Goal: Leave review/rating: Share an evaluation or opinion about a product, service, or content

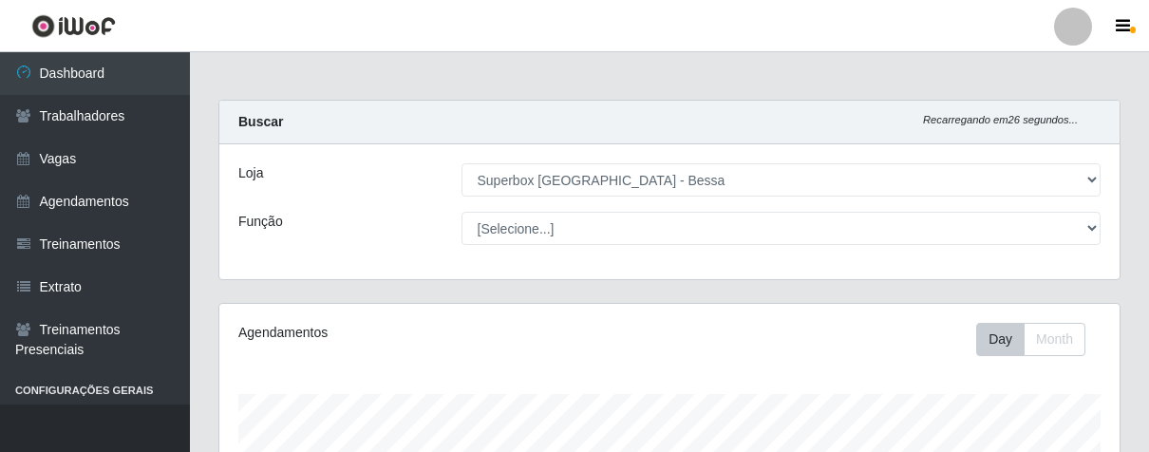
select select "206"
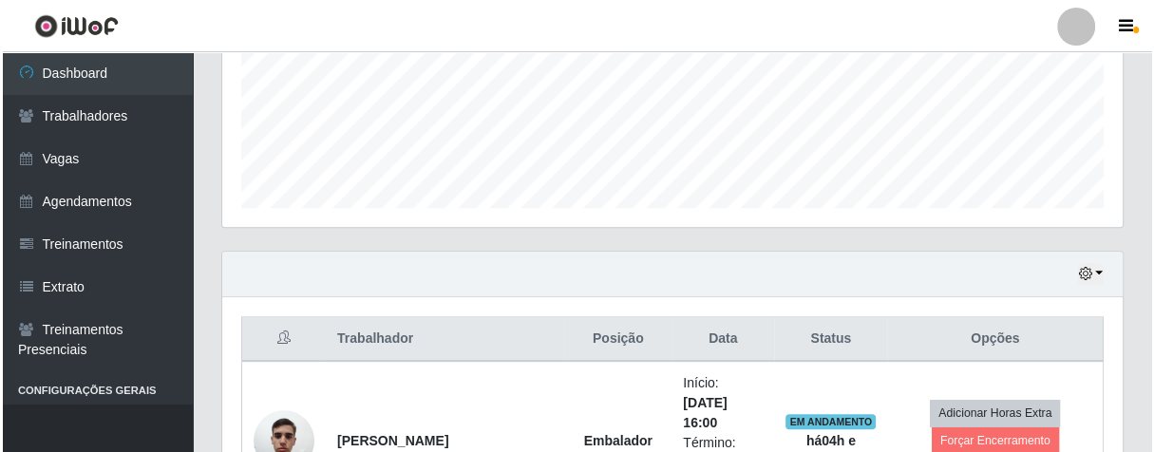
scroll to position [787, 0]
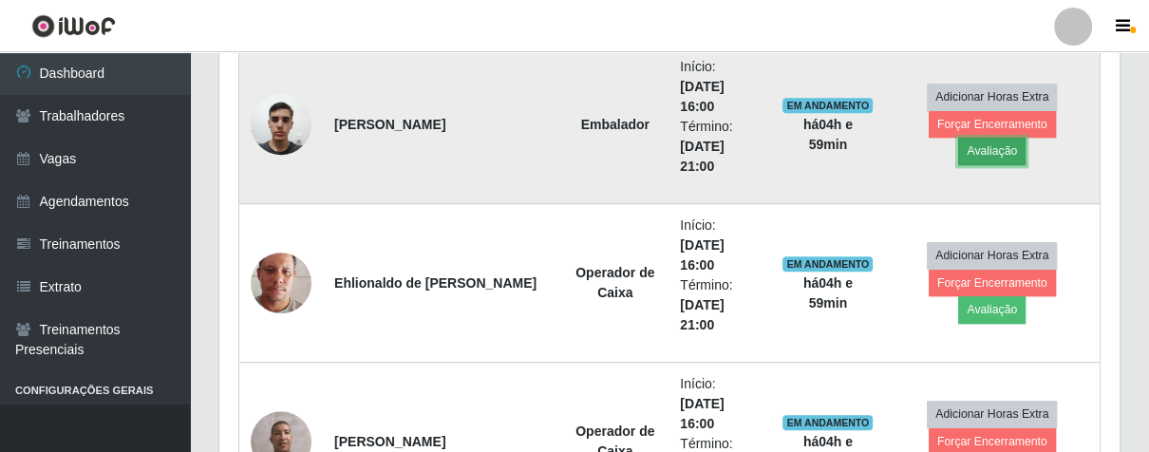
click at [1026, 138] on button "Avaliação" at bounding box center [991, 151] width 67 height 27
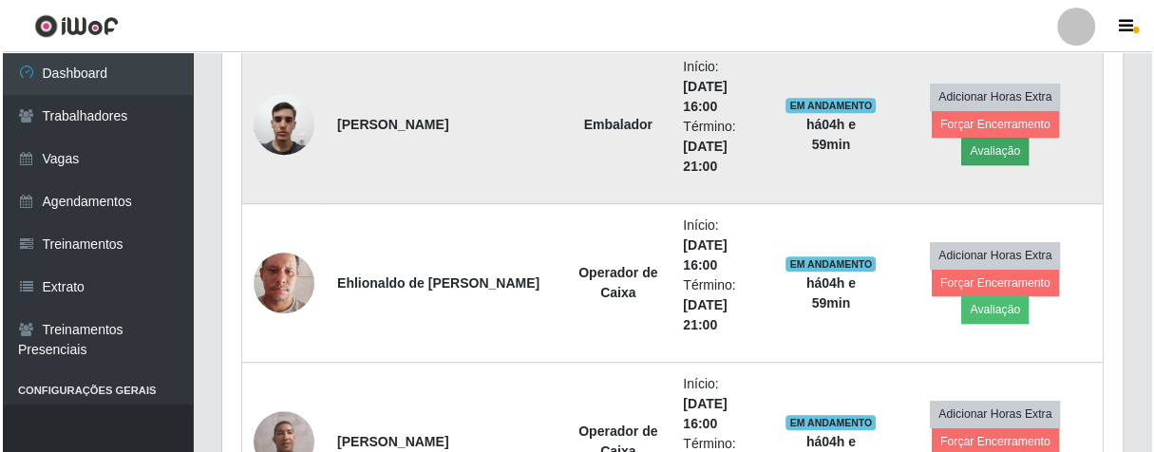
scroll to position [393, 889]
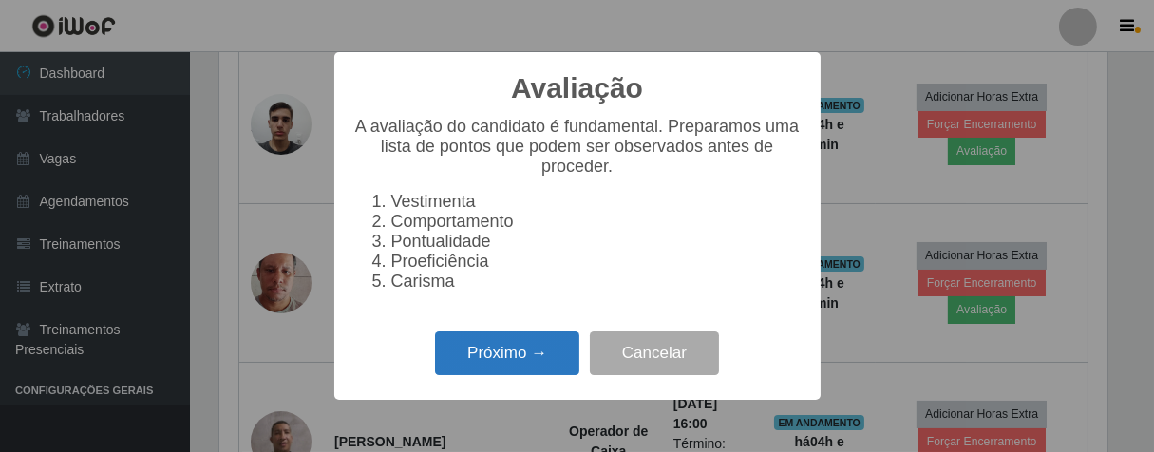
click at [553, 353] on button "Próximo →" at bounding box center [507, 353] width 144 height 45
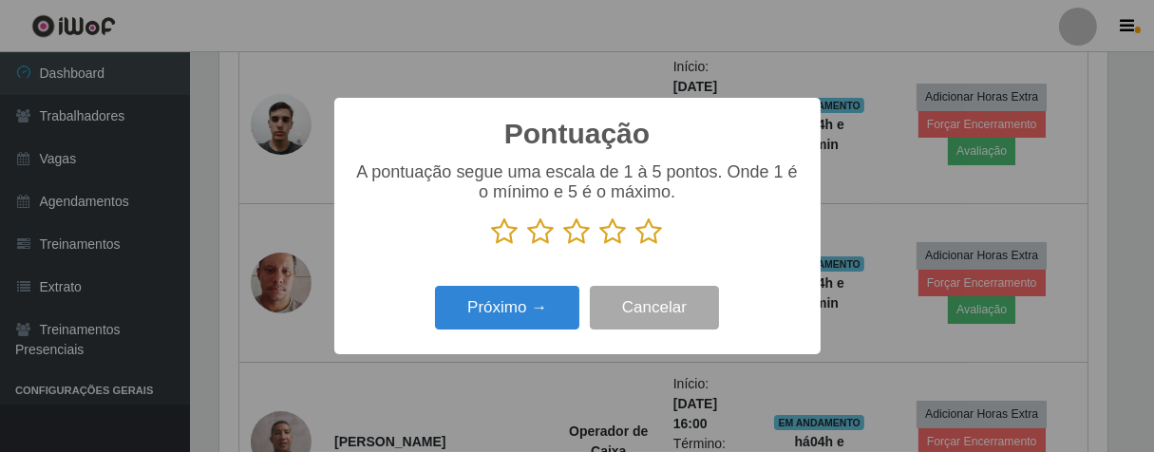
click at [649, 227] on icon at bounding box center [649, 231] width 27 height 28
click at [636, 246] on input "radio" at bounding box center [636, 246] width 0 height 0
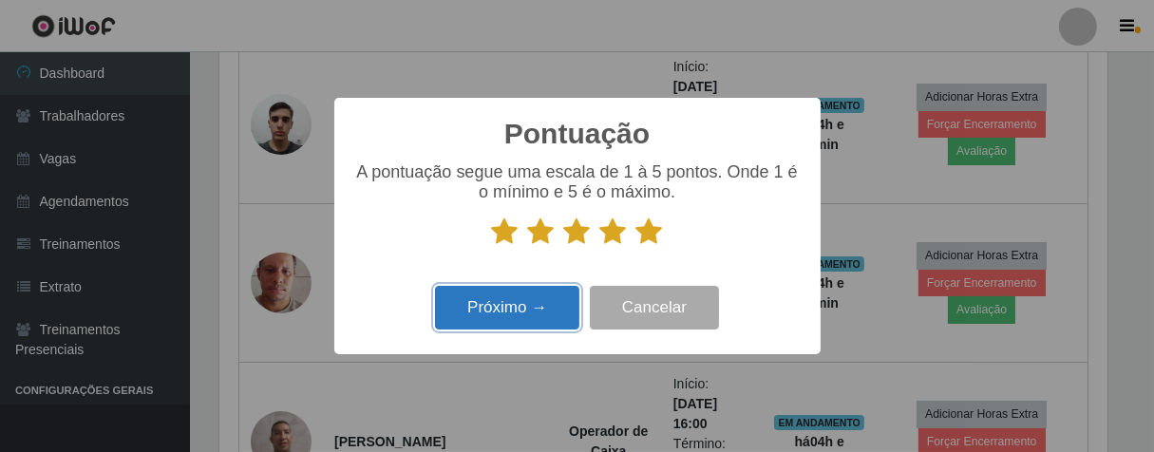
click at [537, 305] on button "Próximo →" at bounding box center [507, 308] width 144 height 45
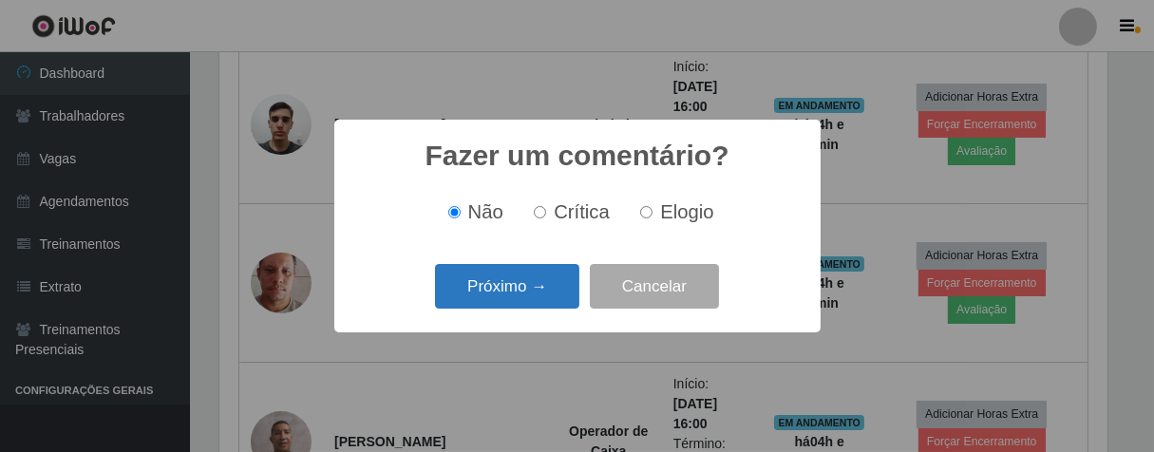
click at [543, 279] on button "Próximo →" at bounding box center [507, 286] width 144 height 45
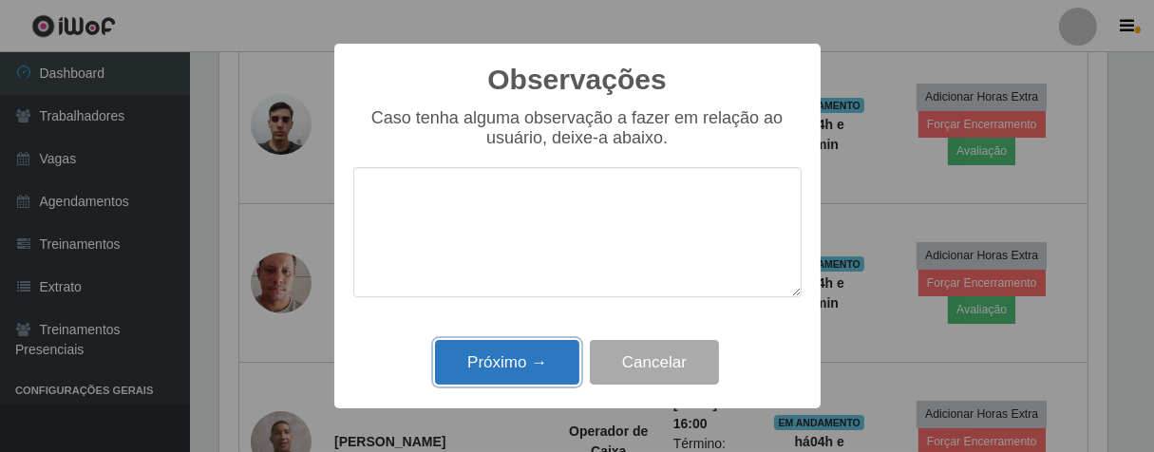
click at [555, 354] on button "Próximo →" at bounding box center [507, 362] width 144 height 45
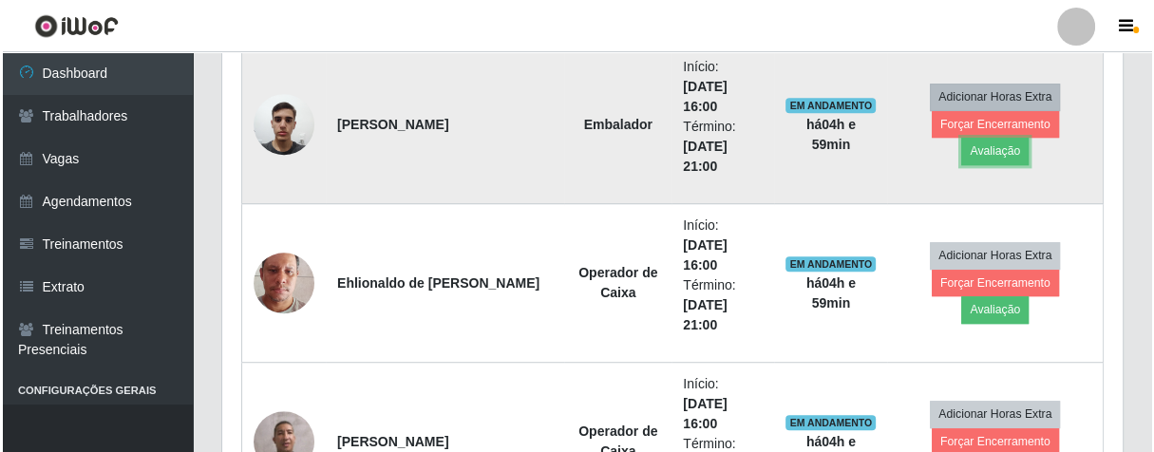
scroll to position [393, 899]
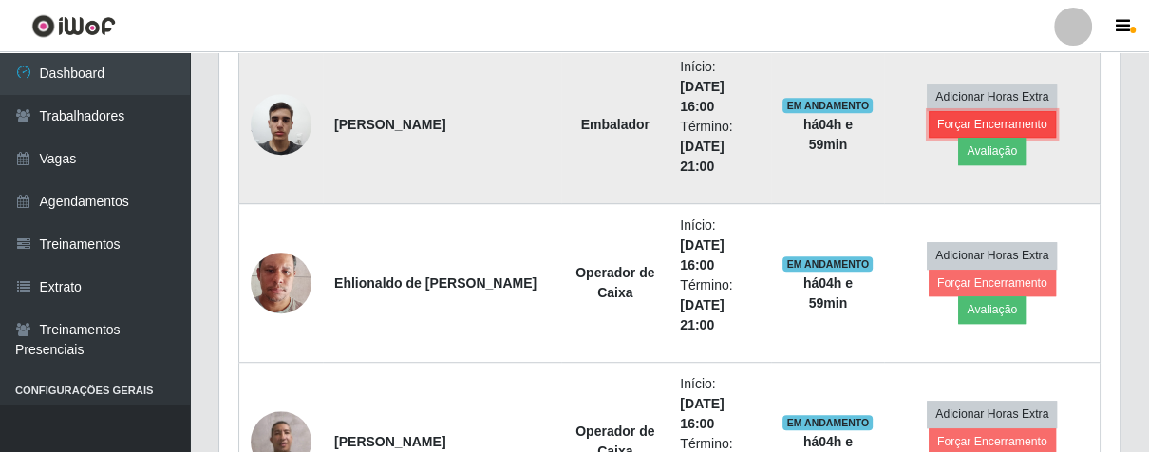
click at [938, 130] on button "Forçar Encerramento" at bounding box center [992, 124] width 127 height 27
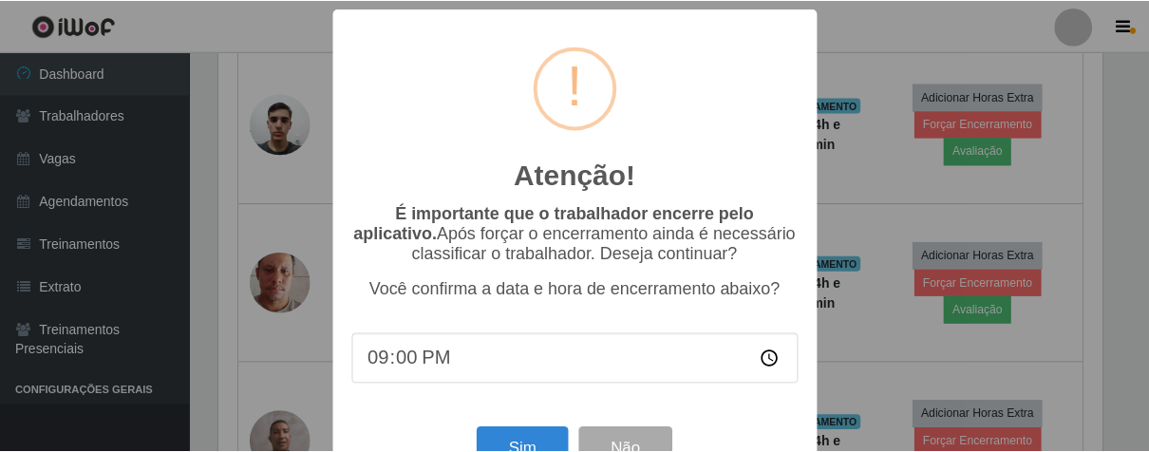
scroll to position [66, 0]
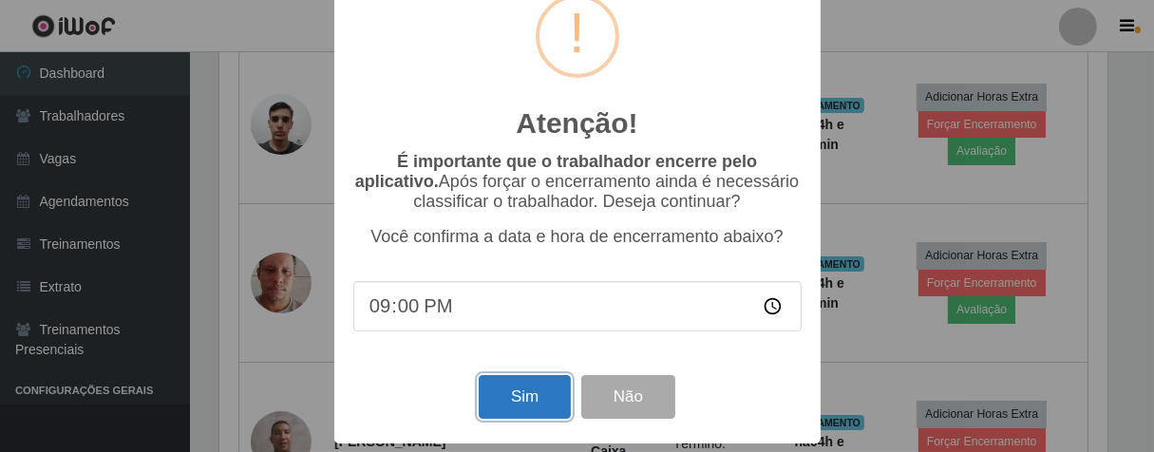
click at [516, 395] on button "Sim" at bounding box center [525, 397] width 92 height 45
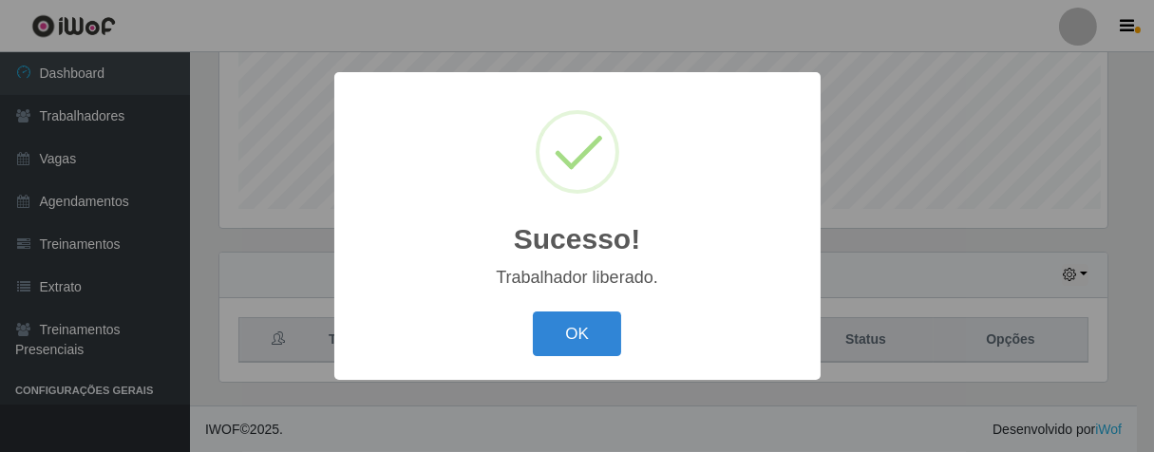
scroll to position [393, 889]
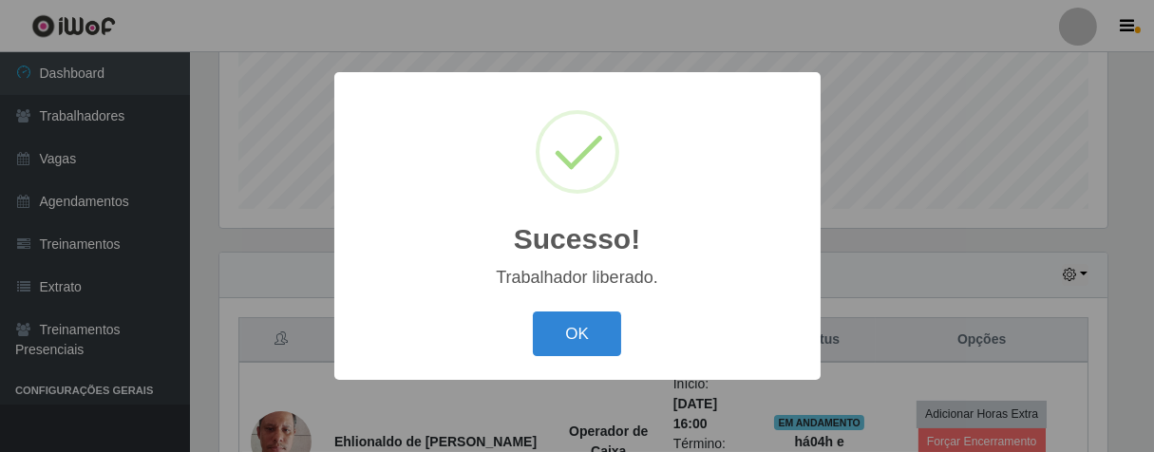
drag, startPoint x: 595, startPoint y: 324, endPoint x: 618, endPoint y: 302, distance: 31.6
click at [596, 322] on button "OK" at bounding box center [577, 333] width 88 height 45
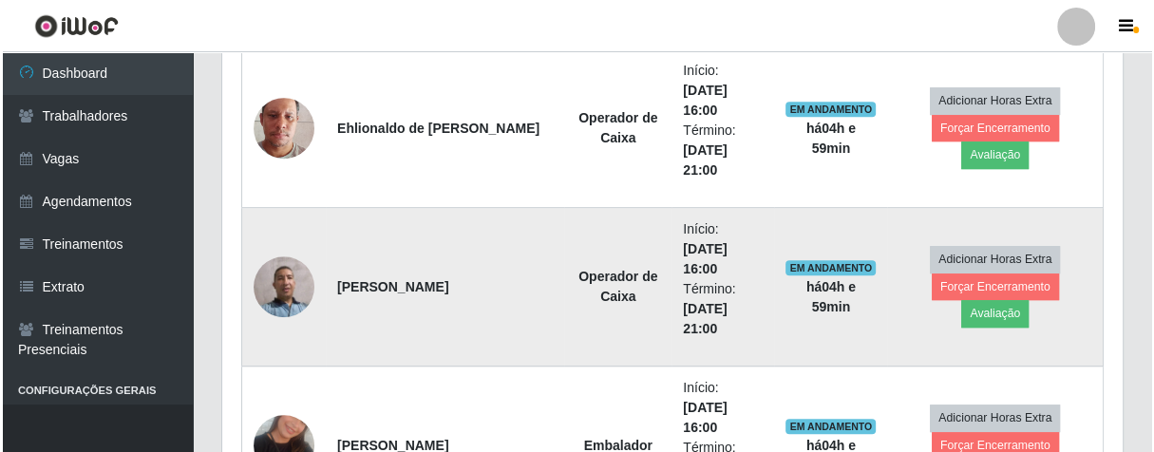
scroll to position [393, 899]
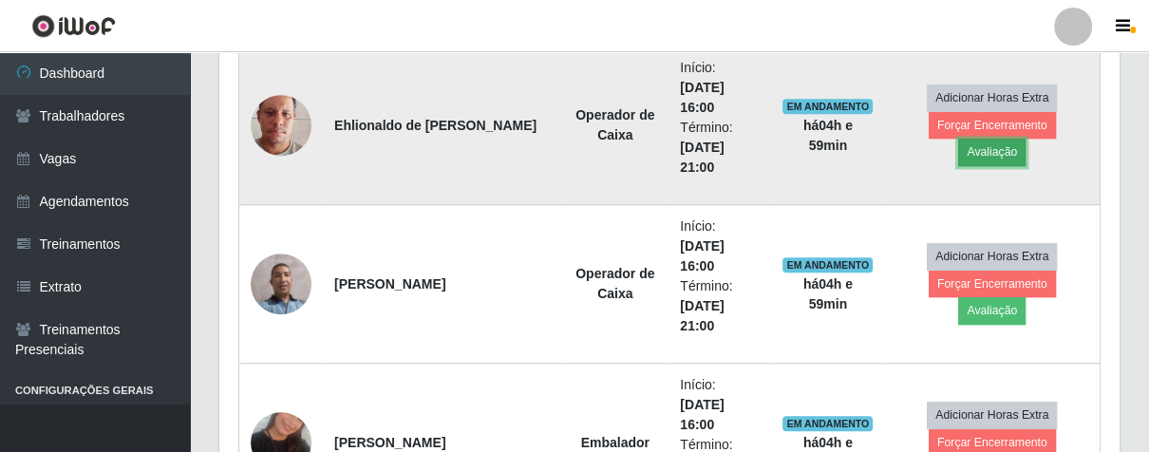
click at [1026, 142] on button "Avaliação" at bounding box center [991, 152] width 67 height 27
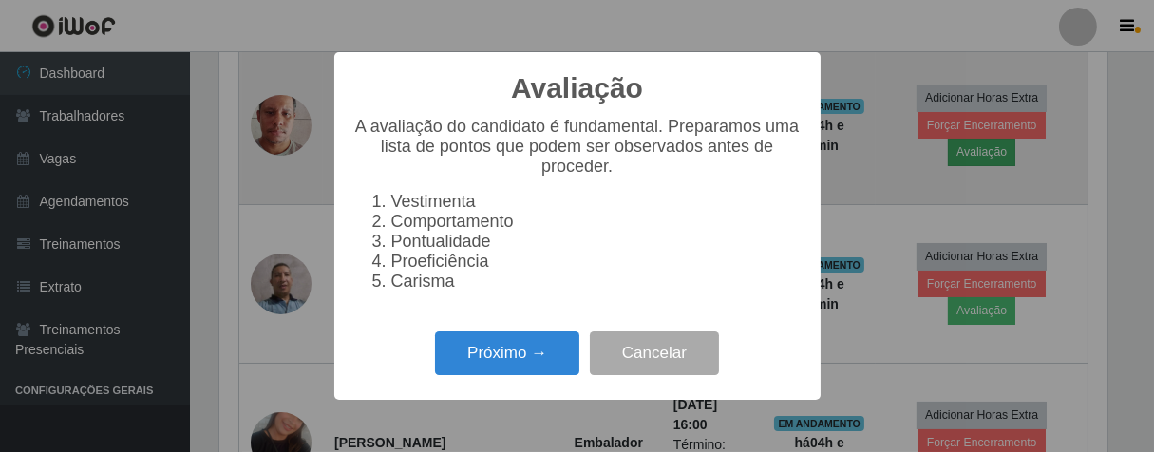
scroll to position [393, 889]
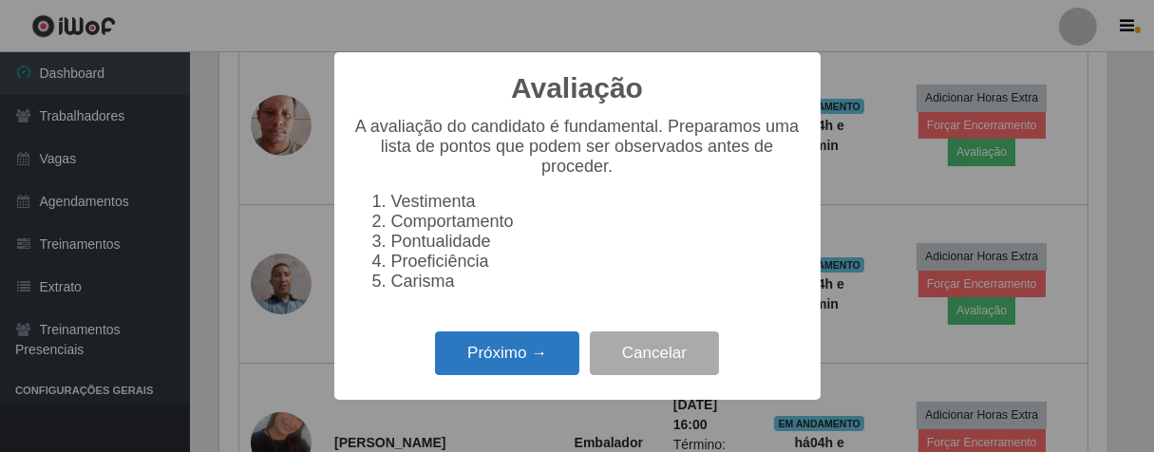
click at [537, 370] on button "Próximo →" at bounding box center [507, 353] width 144 height 45
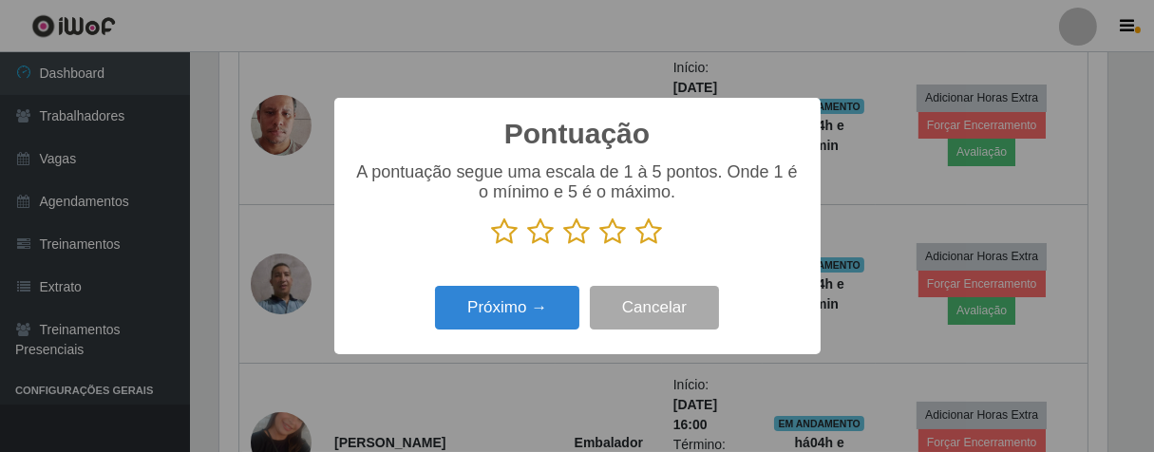
click at [647, 234] on icon at bounding box center [649, 231] width 27 height 28
click at [636, 246] on input "radio" at bounding box center [636, 246] width 0 height 0
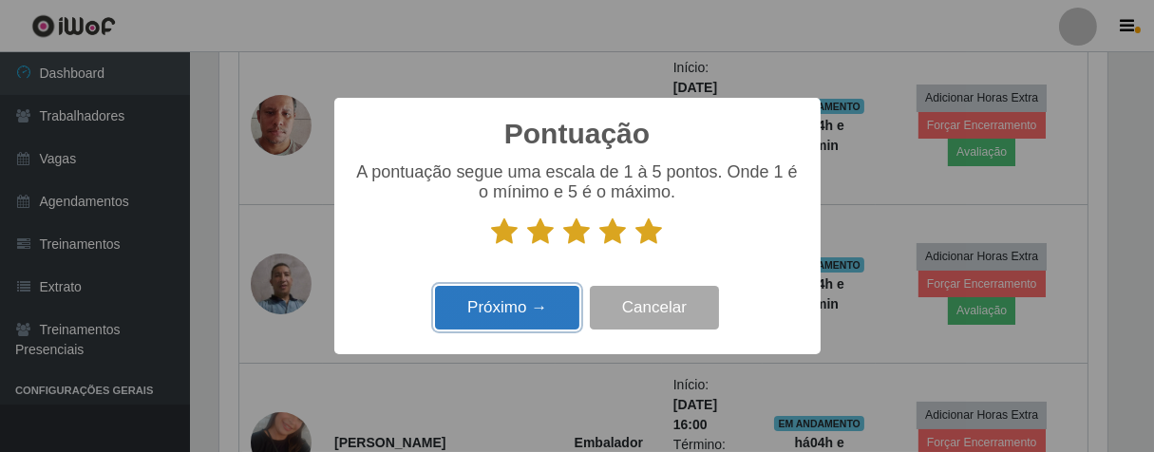
click at [525, 311] on button "Próximo →" at bounding box center [507, 308] width 144 height 45
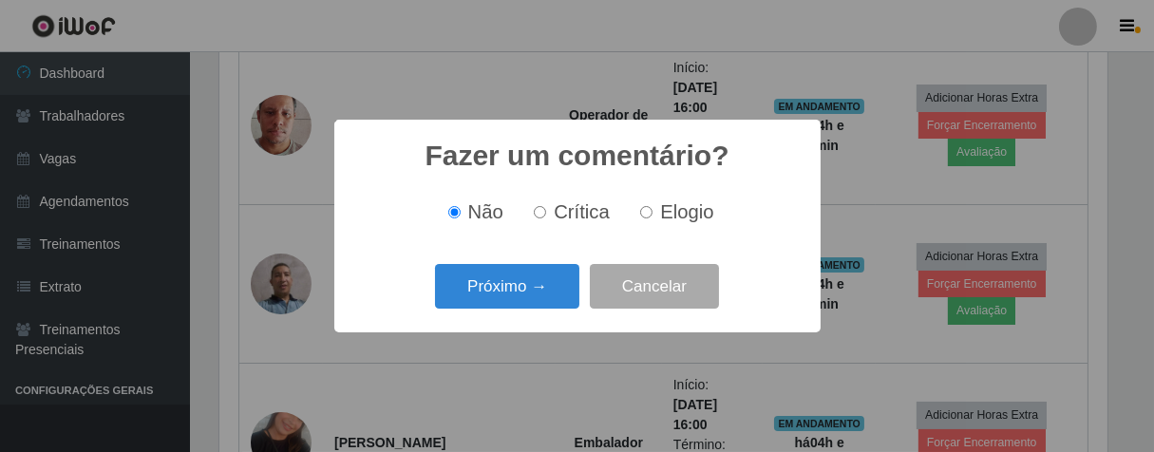
drag, startPoint x: 642, startPoint y: 215, endPoint x: 612, endPoint y: 231, distance: 33.6
click at [641, 215] on input "Elogio" at bounding box center [646, 212] width 12 height 12
radio input "true"
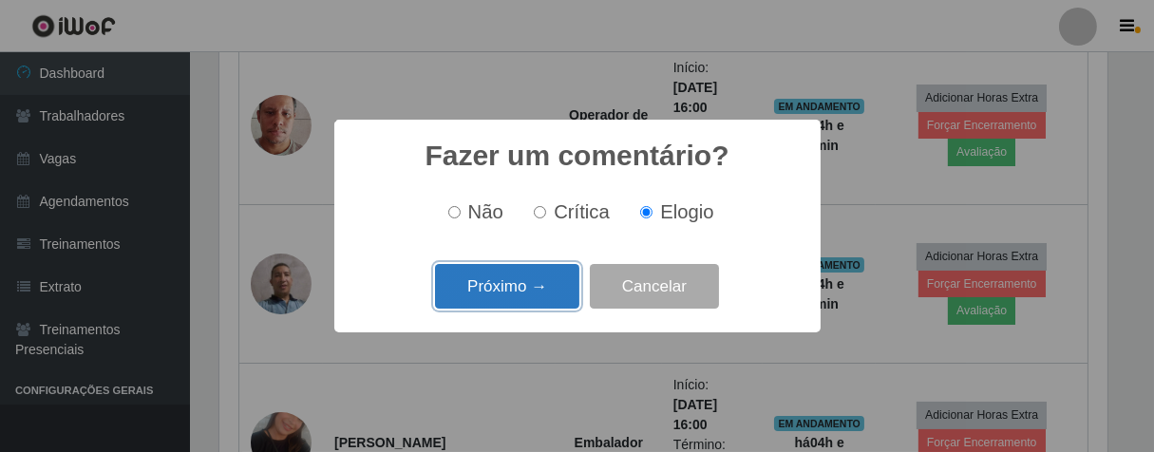
click at [494, 270] on button "Próximo →" at bounding box center [507, 286] width 144 height 45
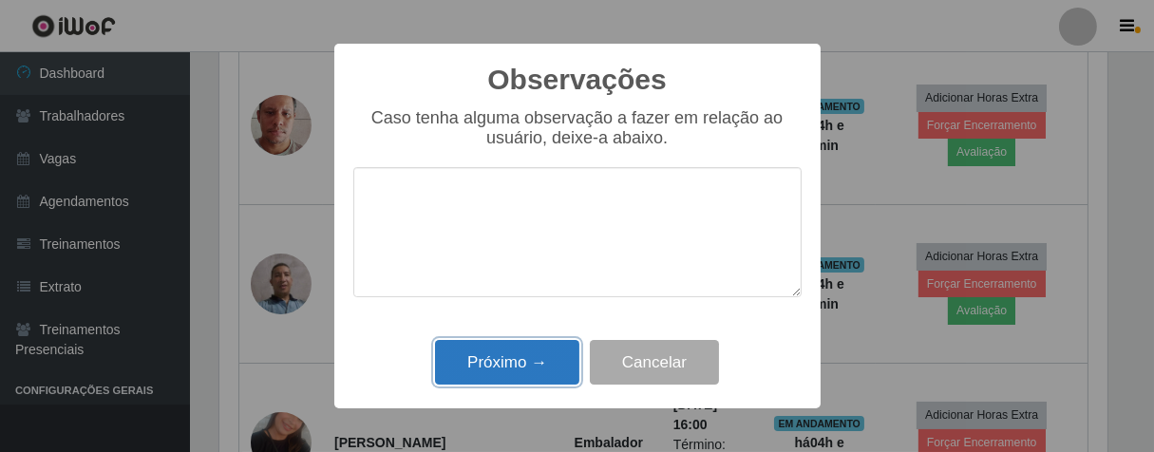
click at [549, 375] on button "Próximo →" at bounding box center [507, 362] width 144 height 45
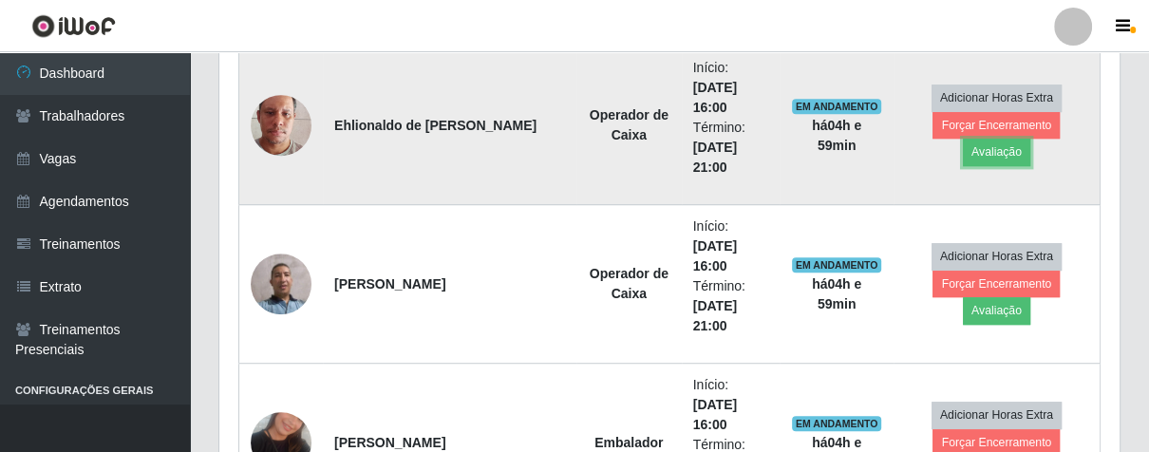
scroll to position [393, 899]
click at [933, 134] on button "Forçar Encerramento" at bounding box center [996, 125] width 127 height 27
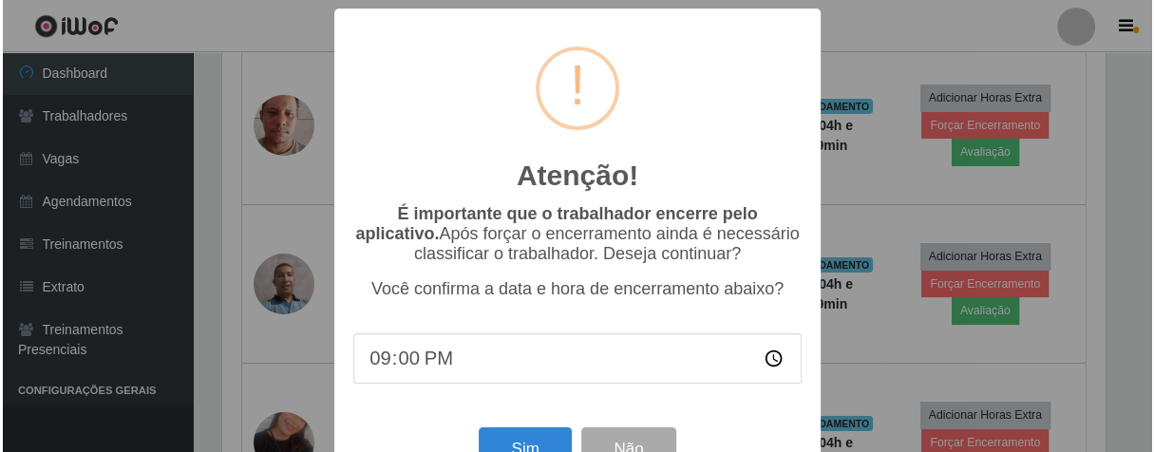
scroll to position [0, 0]
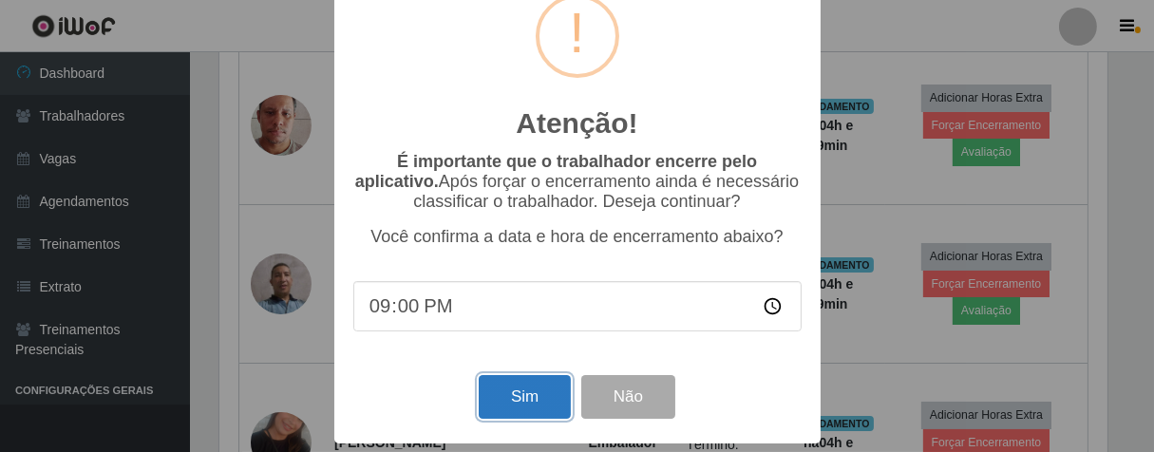
click at [555, 381] on button "Sim" at bounding box center [525, 397] width 92 height 45
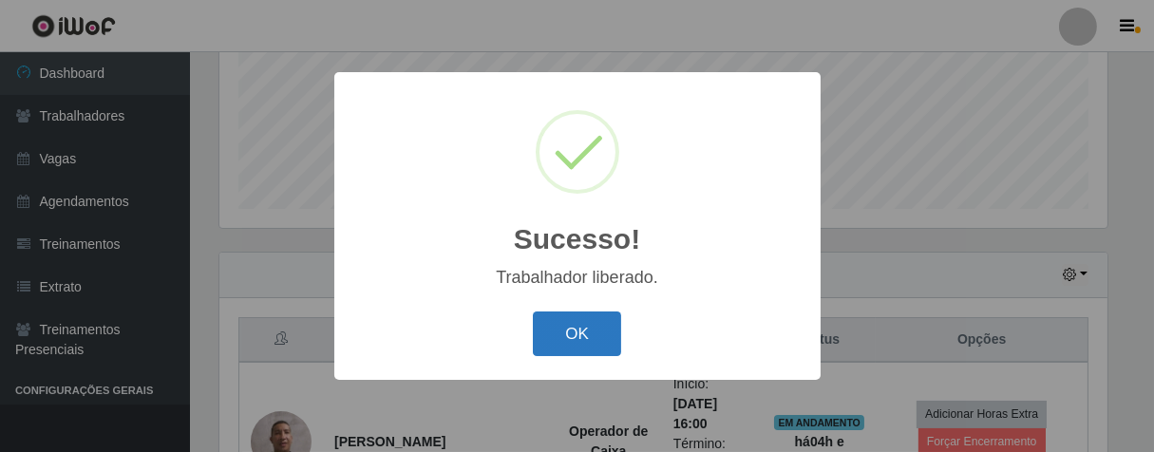
click at [606, 331] on button "OK" at bounding box center [577, 333] width 88 height 45
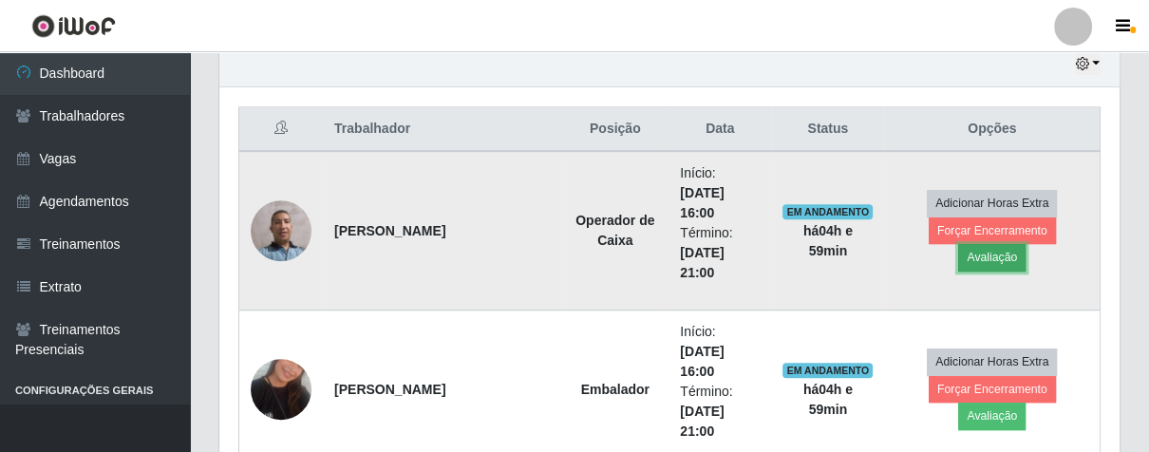
click at [1026, 254] on button "Avaliação" at bounding box center [991, 257] width 67 height 27
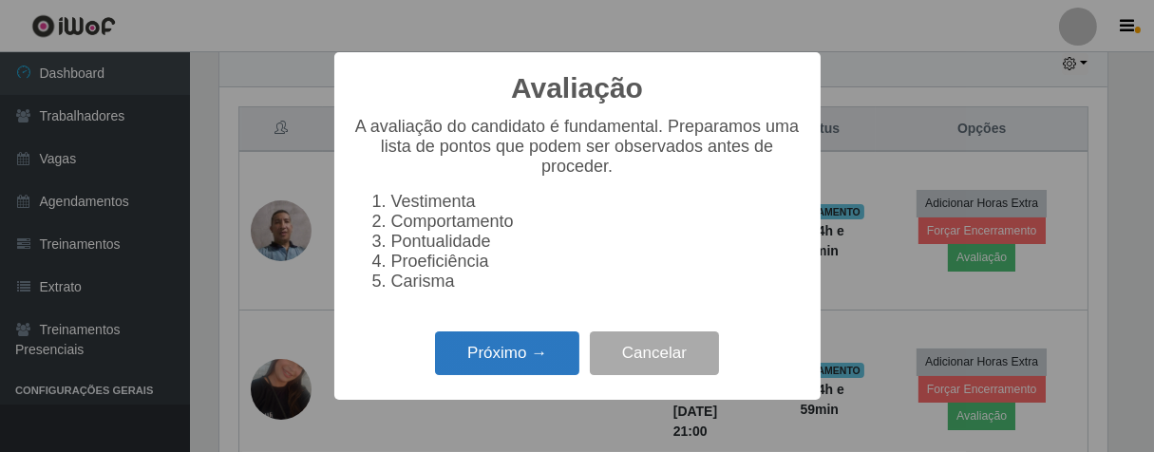
click at [486, 367] on button "Próximo →" at bounding box center [507, 353] width 144 height 45
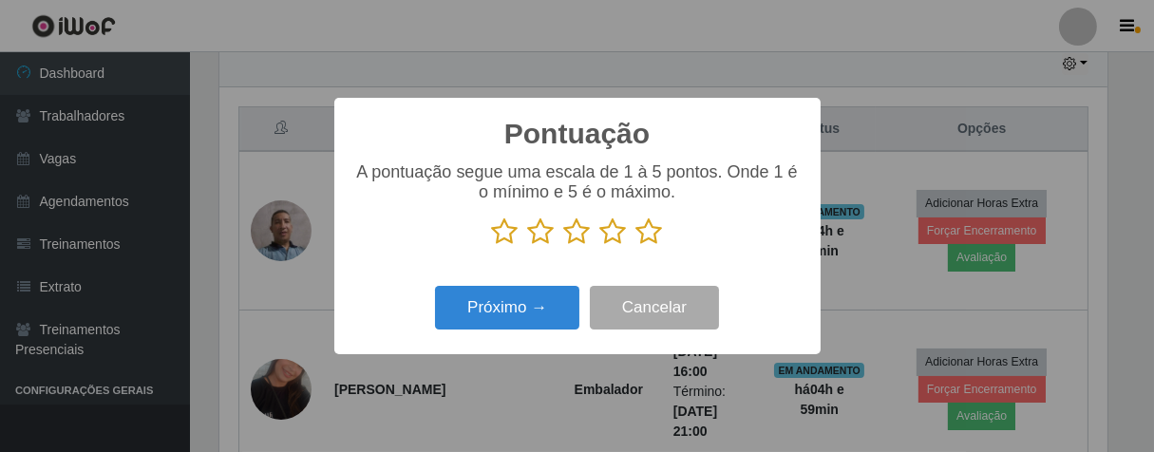
click at [605, 235] on icon at bounding box center [613, 231] width 27 height 28
click at [600, 246] on input "radio" at bounding box center [600, 246] width 0 height 0
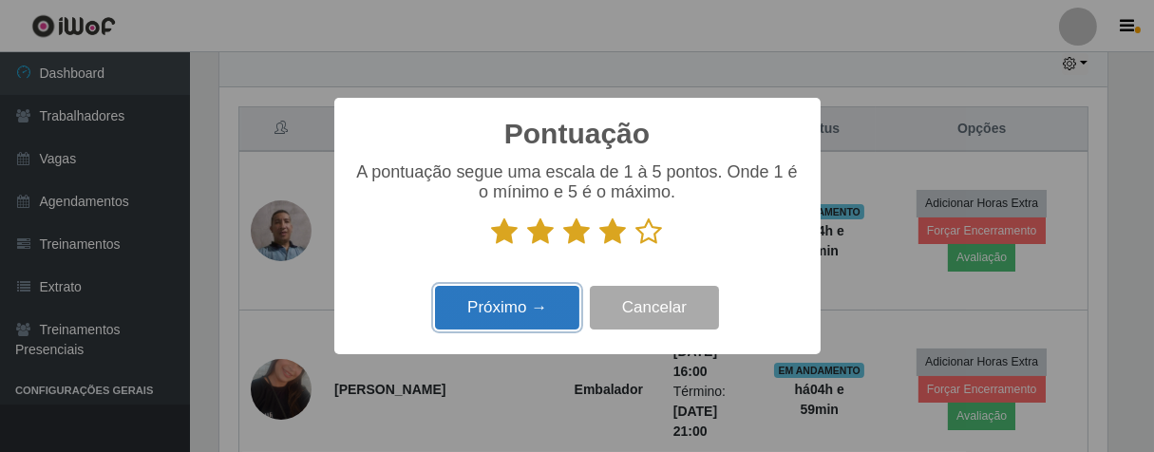
click at [503, 317] on button "Próximo →" at bounding box center [507, 308] width 144 height 45
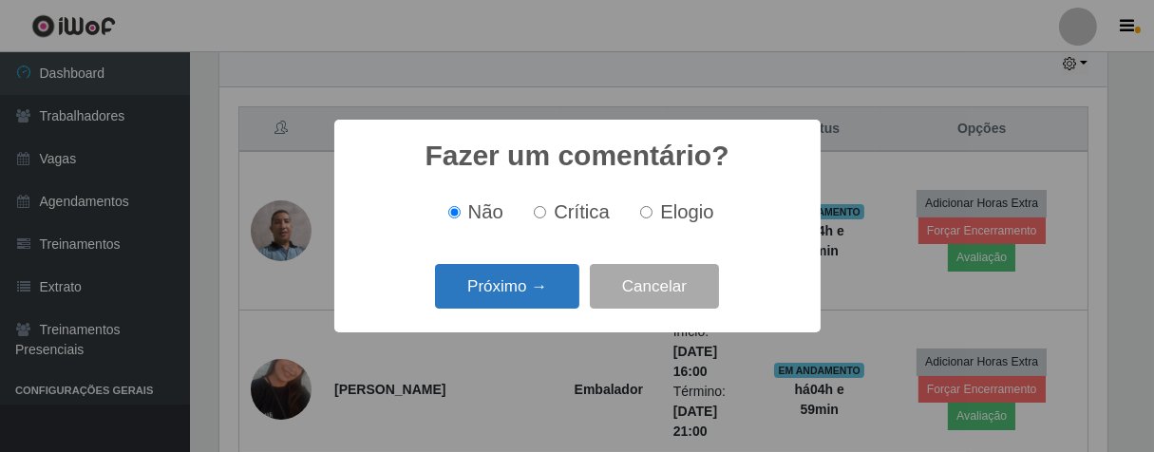
click at [532, 277] on button "Próximo →" at bounding box center [507, 286] width 144 height 45
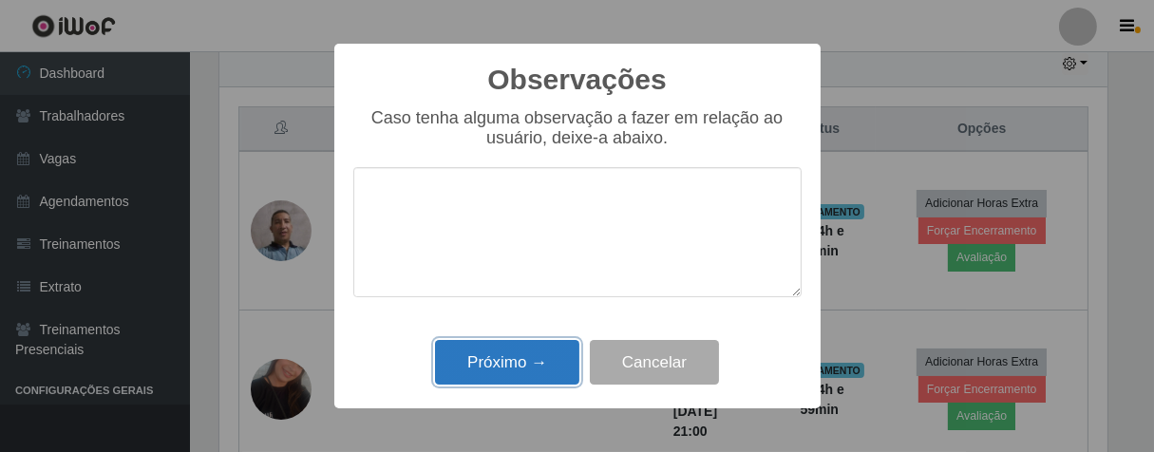
click at [521, 358] on button "Próximo →" at bounding box center [507, 362] width 144 height 45
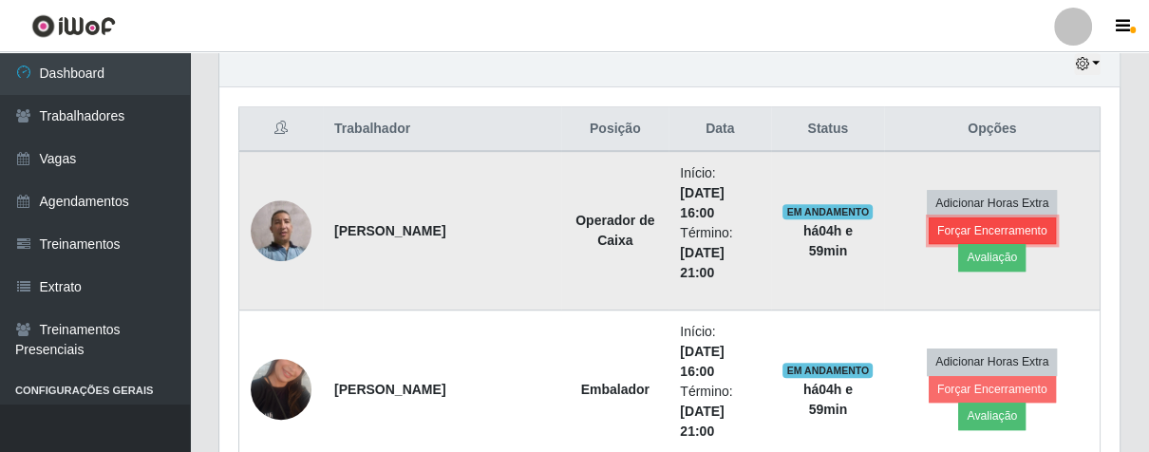
click at [929, 244] on button "Forçar Encerramento" at bounding box center [992, 230] width 127 height 27
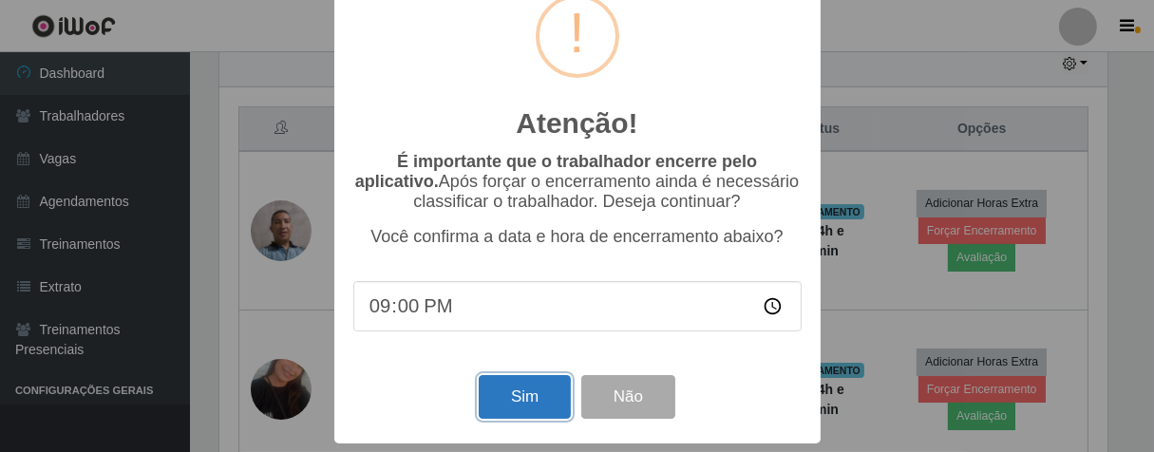
click at [545, 378] on button "Sim" at bounding box center [525, 397] width 92 height 45
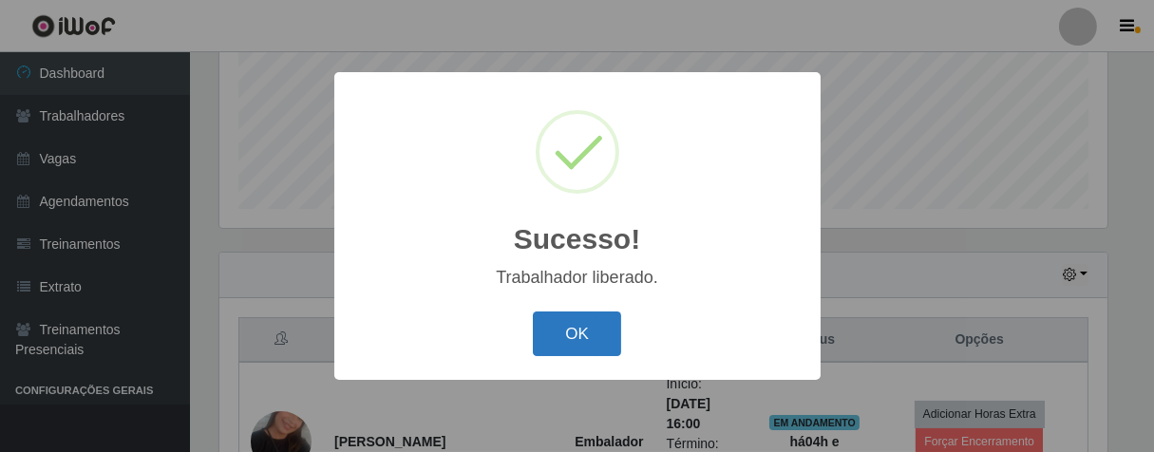
click at [603, 322] on button "OK" at bounding box center [577, 333] width 88 height 45
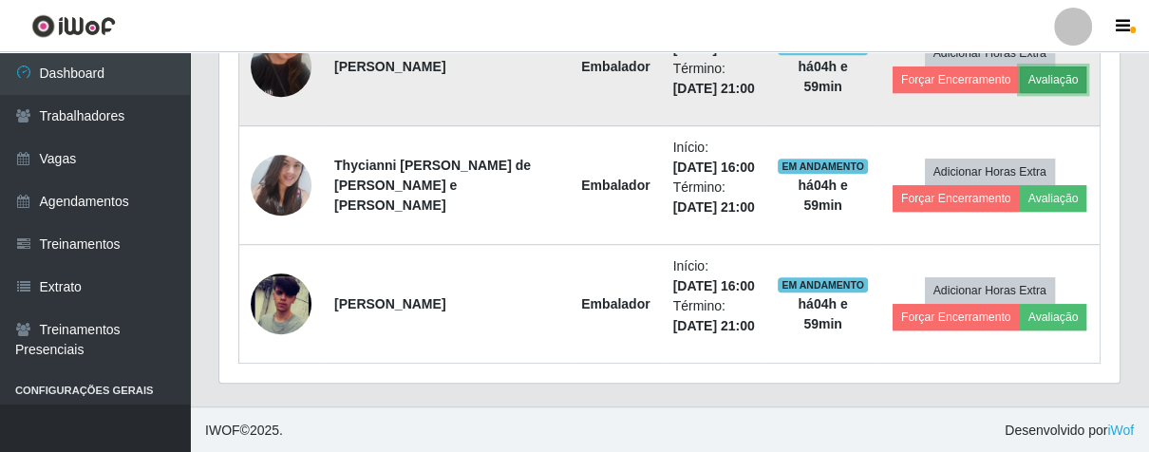
click at [1046, 87] on button "Avaliação" at bounding box center [1053, 79] width 67 height 27
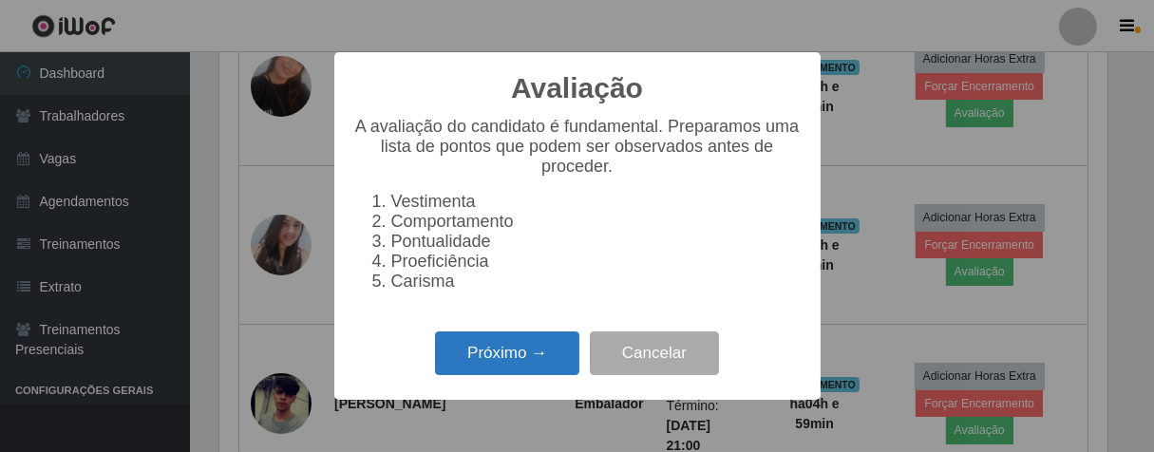
click at [517, 355] on button "Próximo →" at bounding box center [507, 353] width 144 height 45
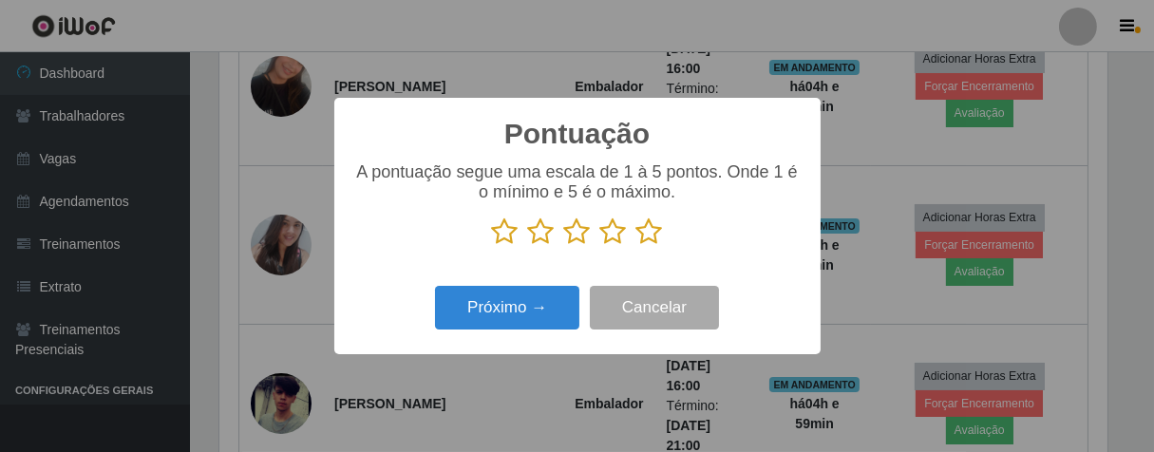
click at [644, 237] on icon at bounding box center [649, 231] width 27 height 28
click at [636, 246] on input "radio" at bounding box center [636, 246] width 0 height 0
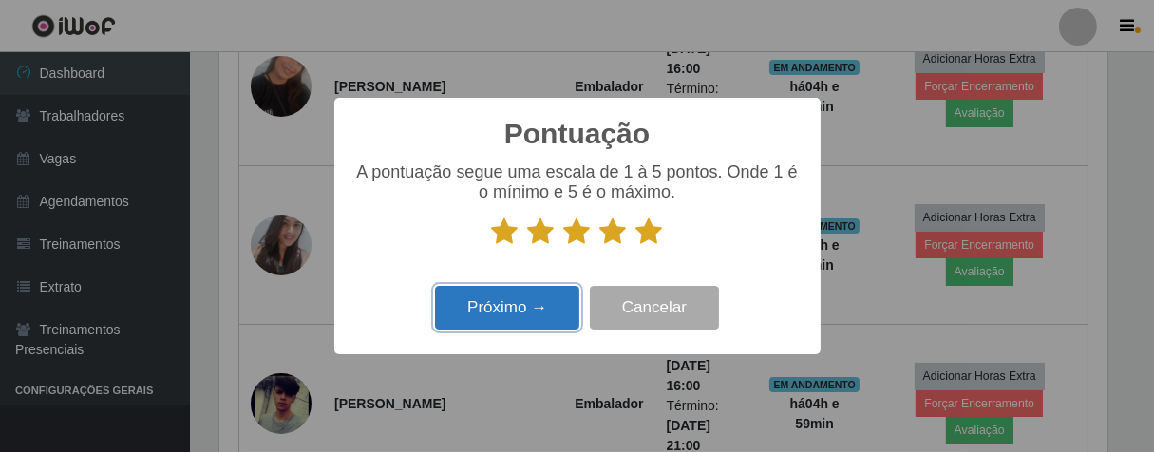
click at [550, 305] on button "Próximo →" at bounding box center [507, 308] width 144 height 45
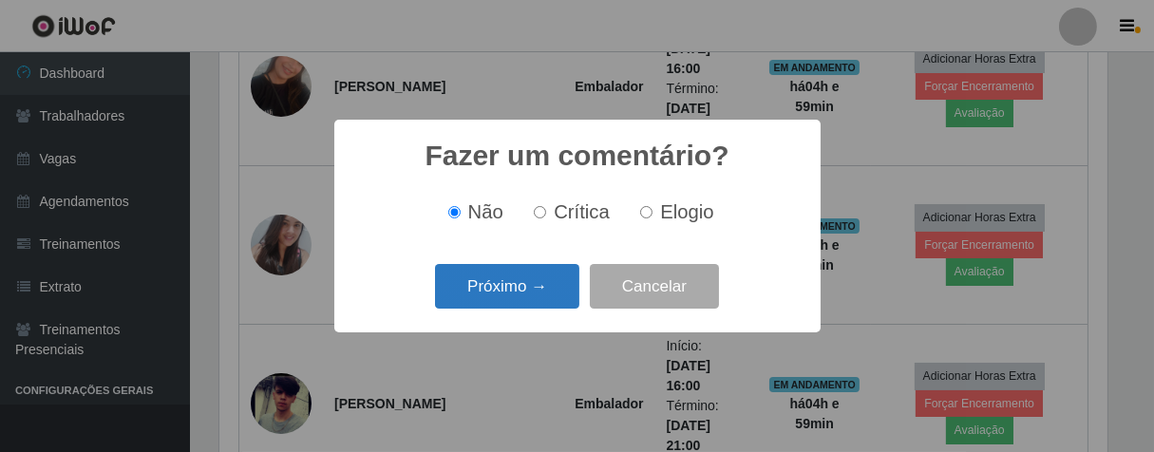
click at [559, 298] on button "Próximo →" at bounding box center [507, 286] width 144 height 45
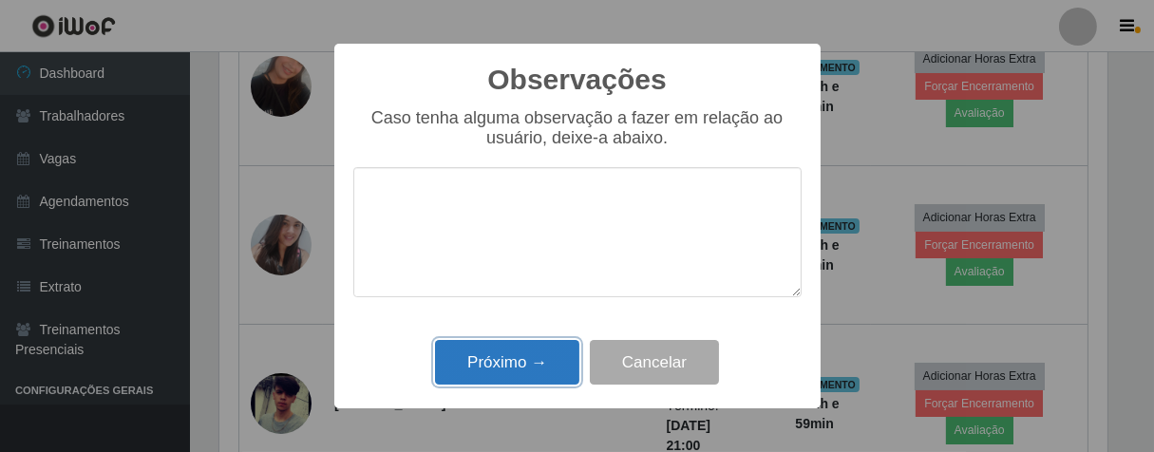
drag, startPoint x: 551, startPoint y: 345, endPoint x: 625, endPoint y: 293, distance: 90.1
click at [551, 346] on button "Próximo →" at bounding box center [507, 362] width 144 height 45
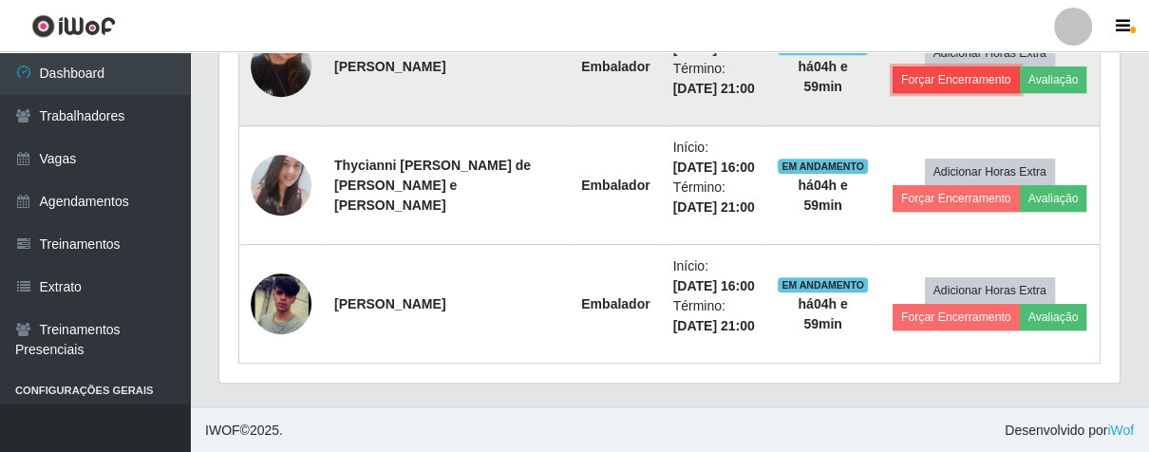
click at [928, 82] on button "Forçar Encerramento" at bounding box center [956, 79] width 127 height 27
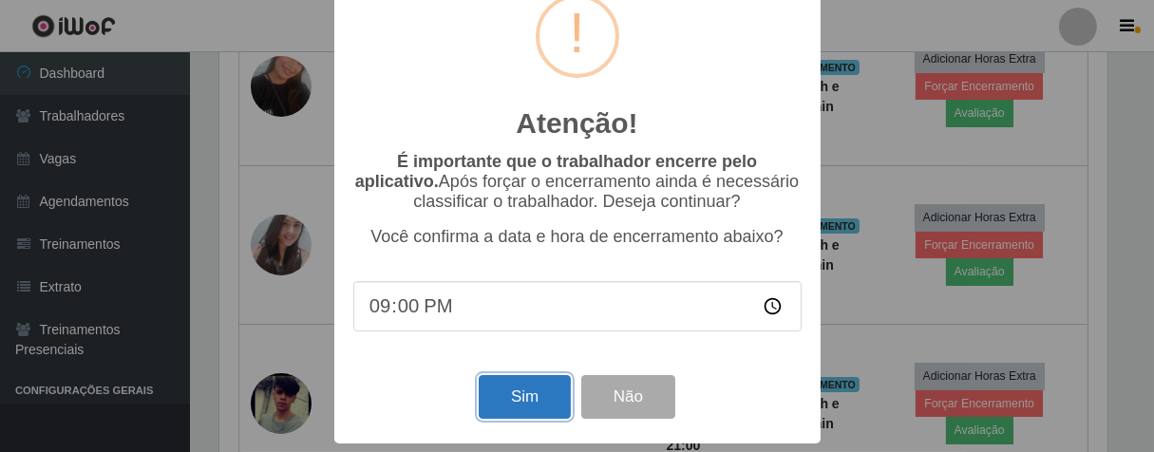
click at [515, 409] on button "Sim" at bounding box center [525, 397] width 92 height 45
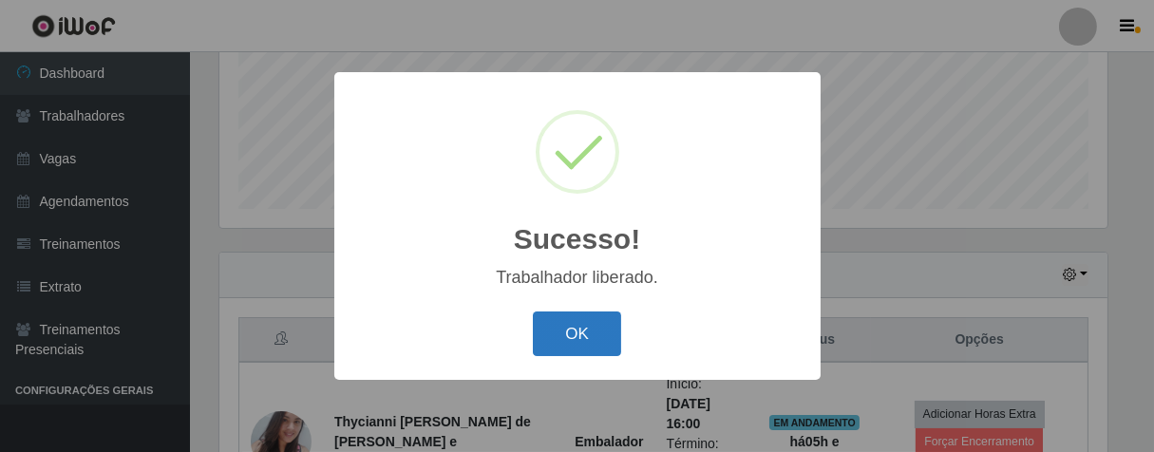
click at [590, 347] on button "OK" at bounding box center [577, 333] width 88 height 45
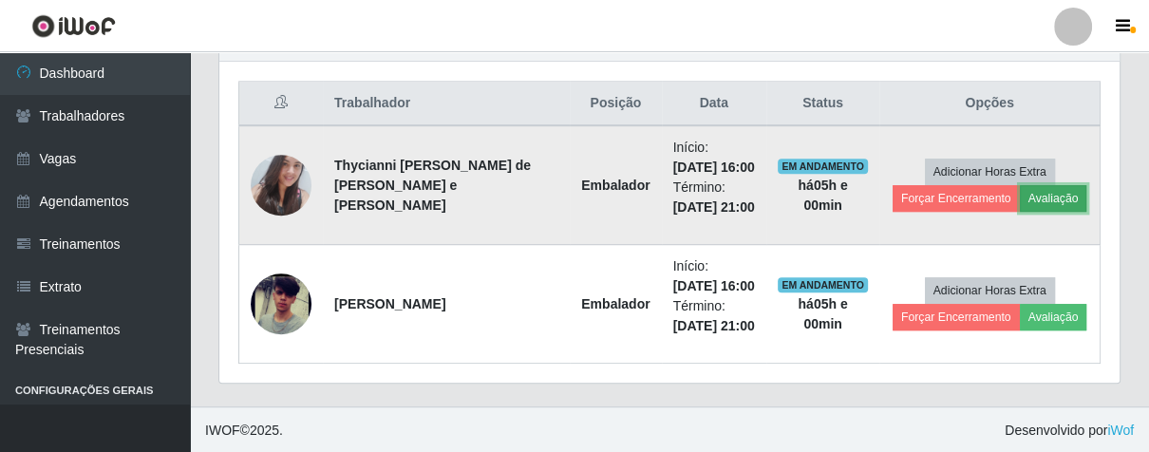
click at [1031, 185] on button "Avaliação" at bounding box center [1053, 198] width 67 height 27
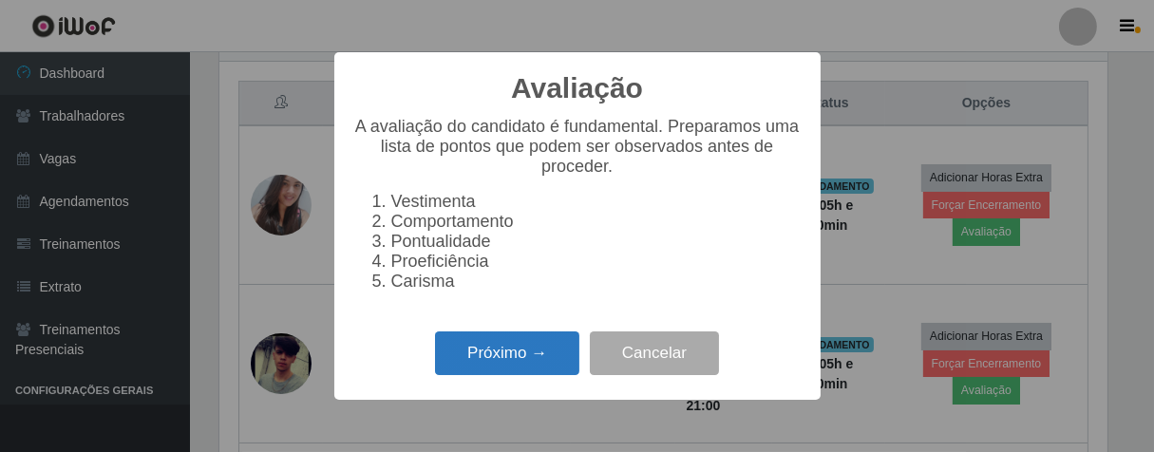
click at [537, 362] on button "Próximo →" at bounding box center [507, 353] width 144 height 45
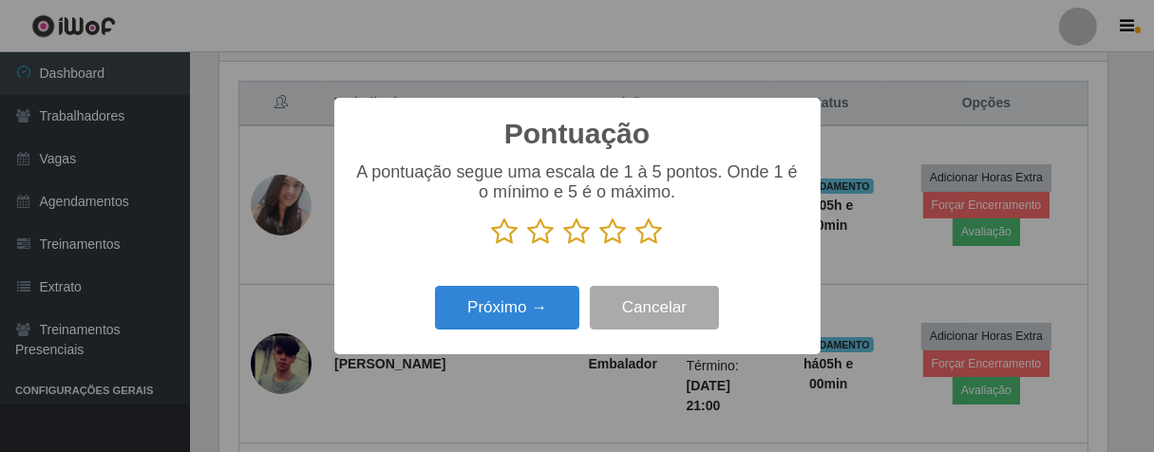
drag, startPoint x: 608, startPoint y: 235, endPoint x: 539, endPoint y: 275, distance: 79.6
click at [608, 237] on icon at bounding box center [613, 231] width 27 height 28
click at [600, 246] on input "radio" at bounding box center [600, 246] width 0 height 0
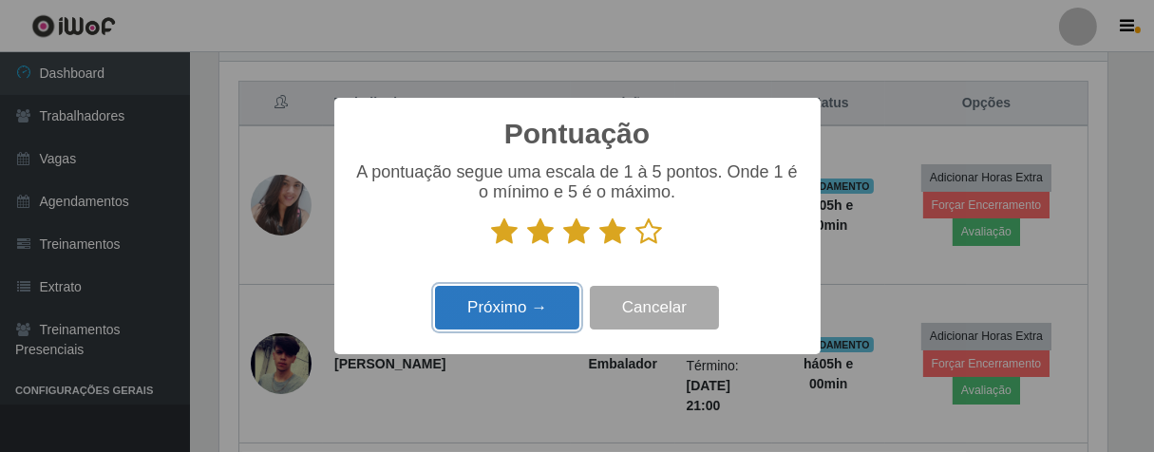
click at [532, 300] on button "Próximo →" at bounding box center [507, 308] width 144 height 45
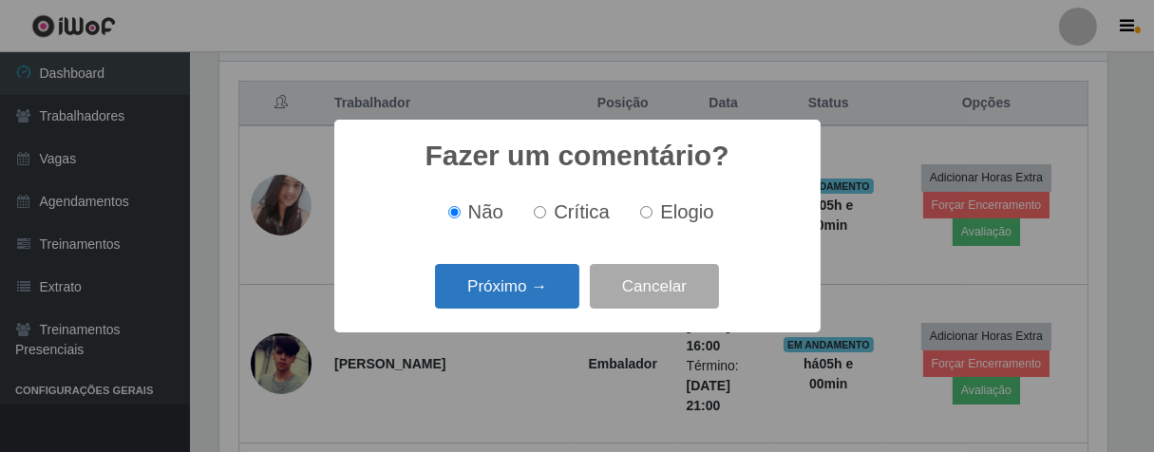
click at [545, 298] on button "Próximo →" at bounding box center [507, 286] width 144 height 45
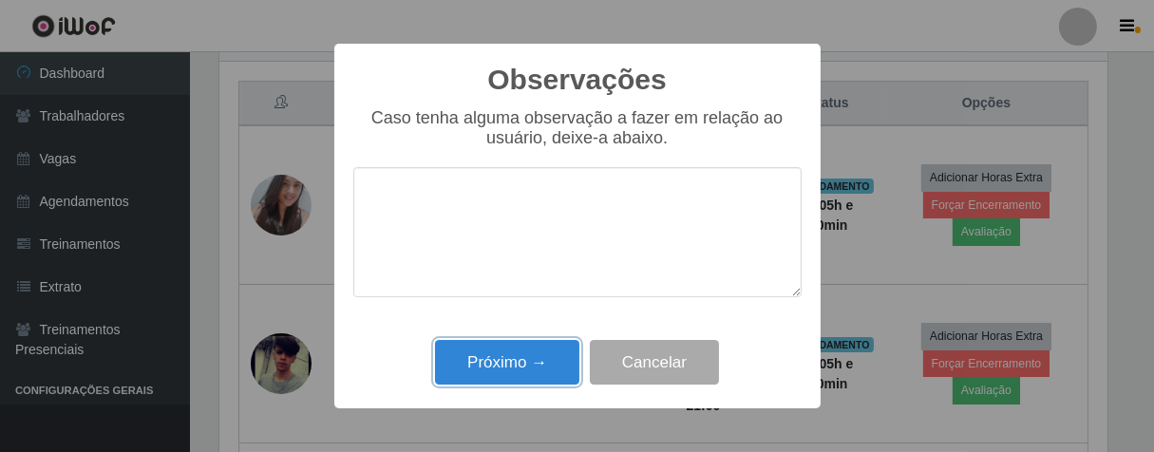
drag, startPoint x: 547, startPoint y: 357, endPoint x: 842, endPoint y: 196, distance: 336.6
click at [551, 358] on button "Próximo →" at bounding box center [507, 362] width 144 height 45
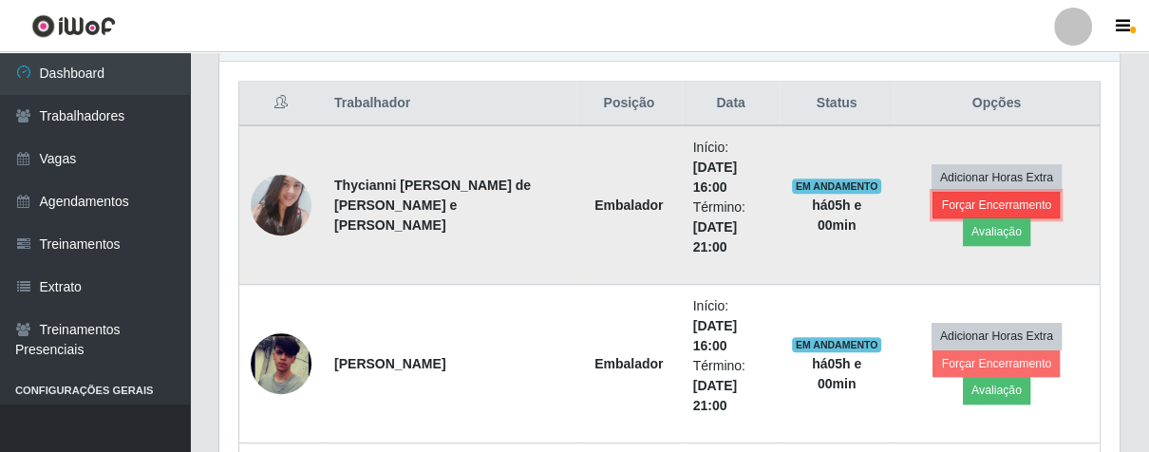
click at [933, 218] on button "Forçar Encerramento" at bounding box center [996, 205] width 127 height 27
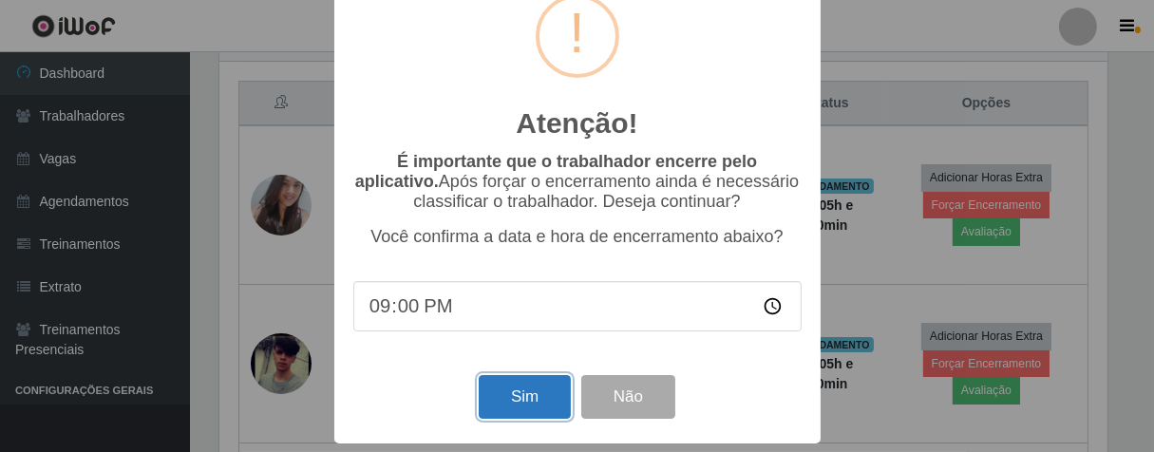
click at [534, 380] on button "Sim" at bounding box center [525, 397] width 92 height 45
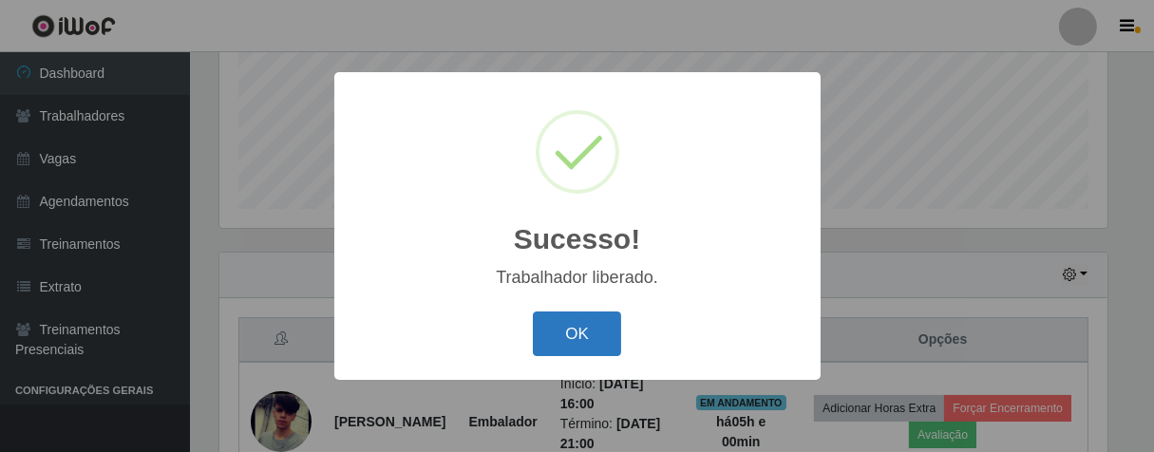
click at [603, 317] on button "OK" at bounding box center [577, 333] width 88 height 45
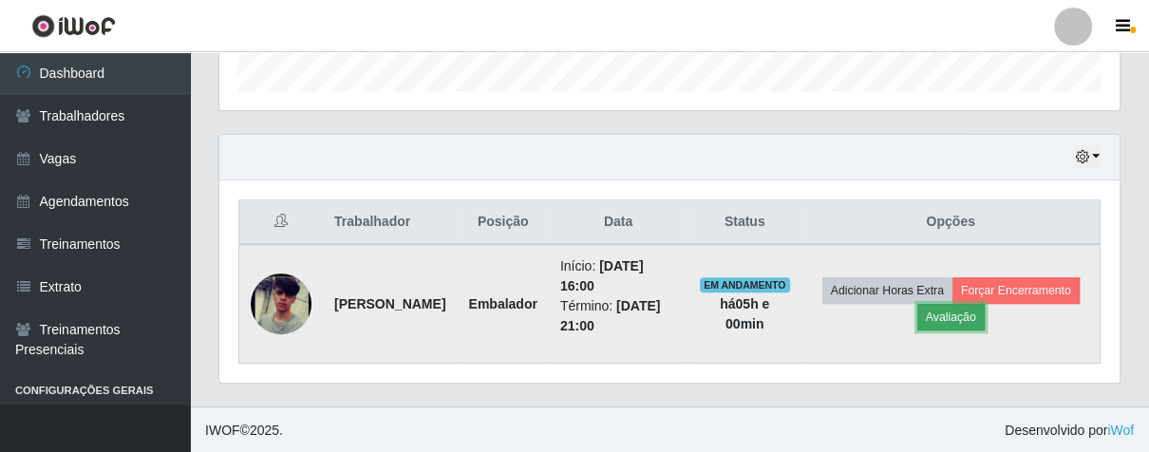
click at [985, 319] on button "Avaliação" at bounding box center [950, 317] width 67 height 27
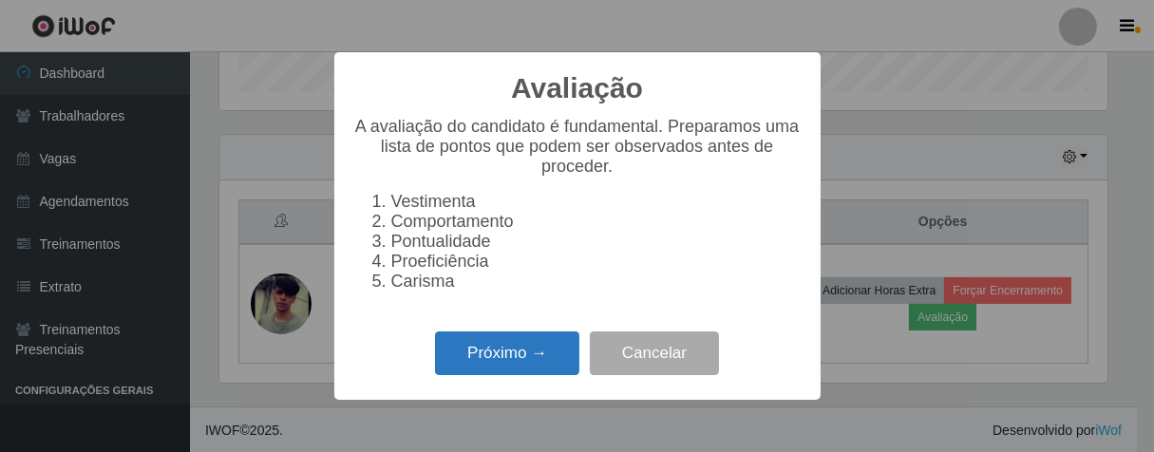
click at [542, 357] on button "Próximo →" at bounding box center [507, 353] width 144 height 45
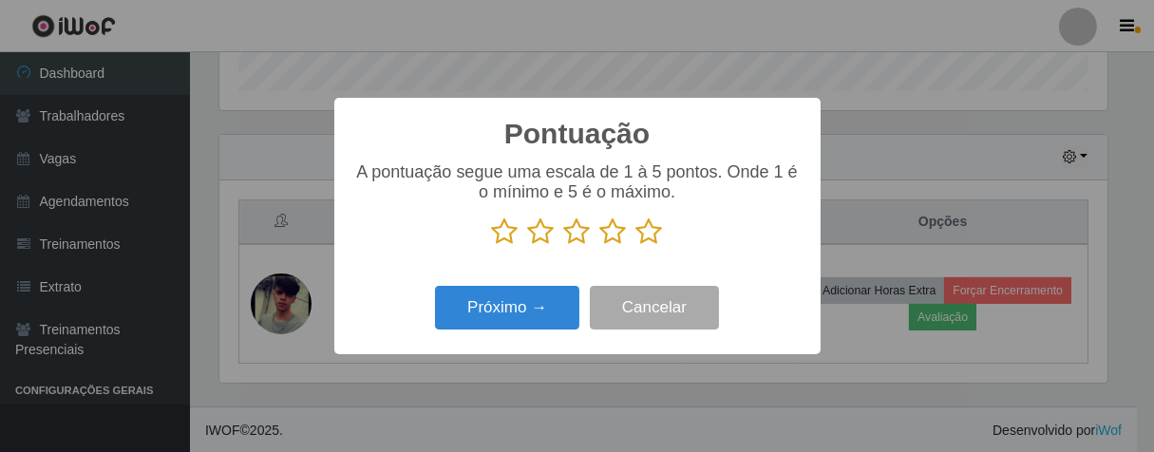
drag, startPoint x: 608, startPoint y: 238, endPoint x: 530, endPoint y: 283, distance: 89.8
click at [607, 238] on icon at bounding box center [613, 231] width 27 height 28
click at [600, 246] on input "radio" at bounding box center [600, 246] width 0 height 0
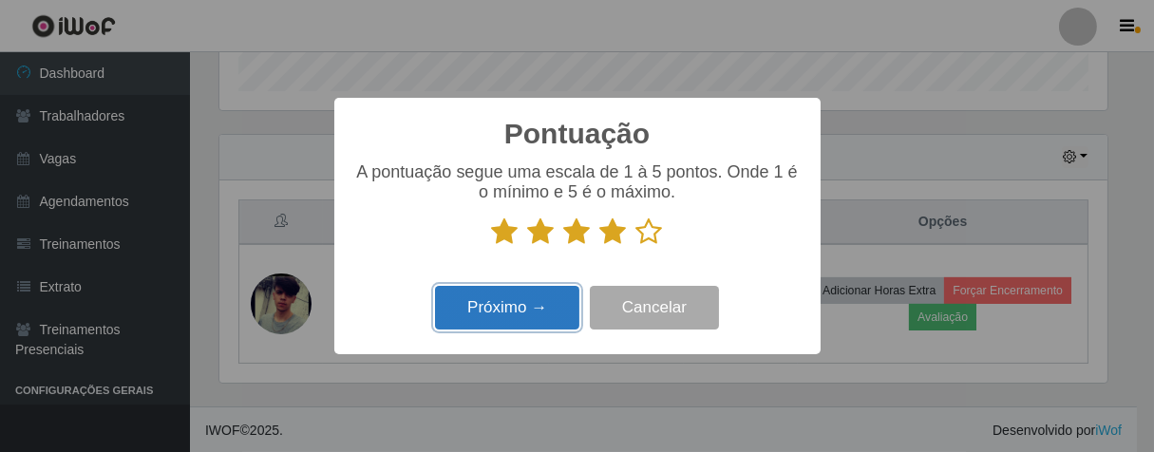
click at [524, 303] on button "Próximo →" at bounding box center [507, 308] width 144 height 45
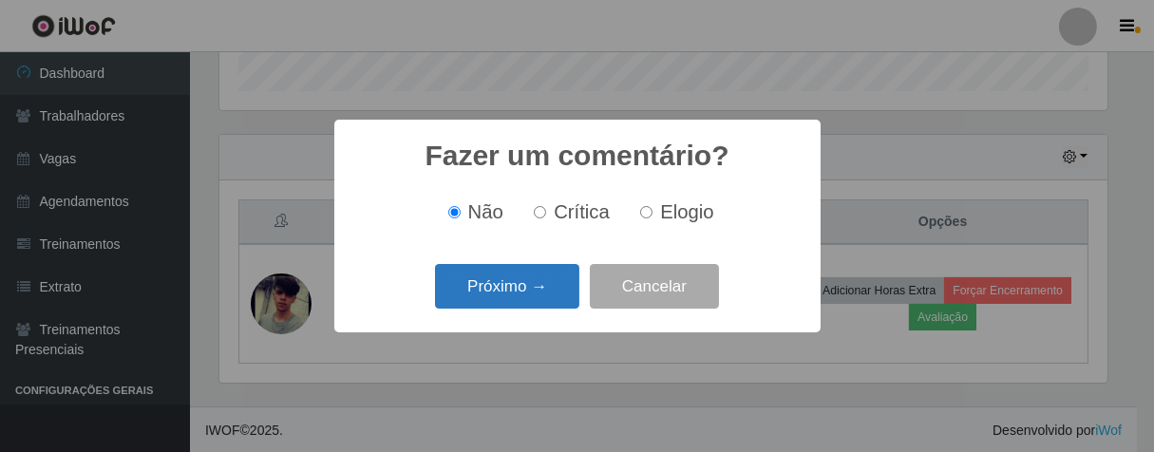
click at [536, 297] on button "Próximo →" at bounding box center [507, 286] width 144 height 45
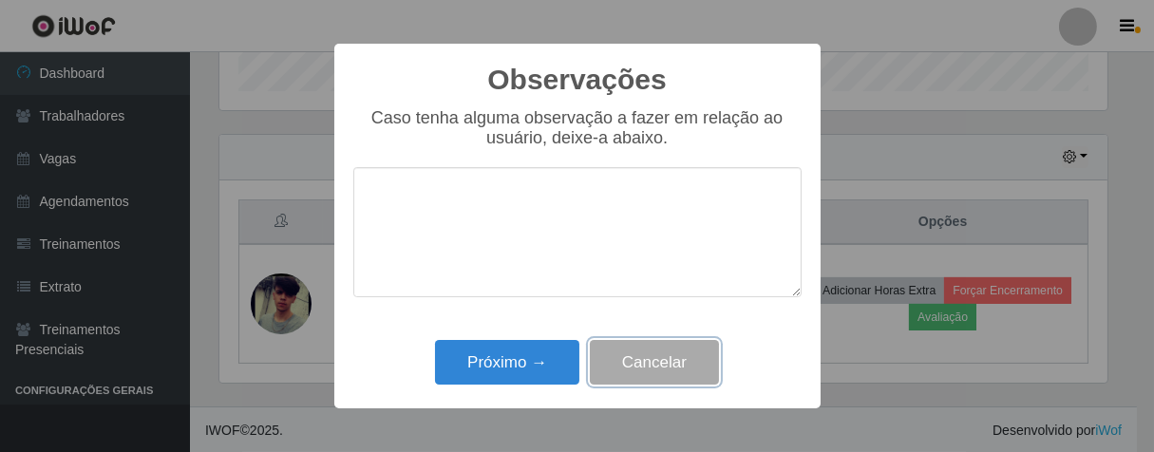
drag, startPoint x: 661, startPoint y: 371, endPoint x: 669, endPoint y: 336, distance: 35.9
click at [661, 370] on button "Cancelar" at bounding box center [654, 362] width 129 height 45
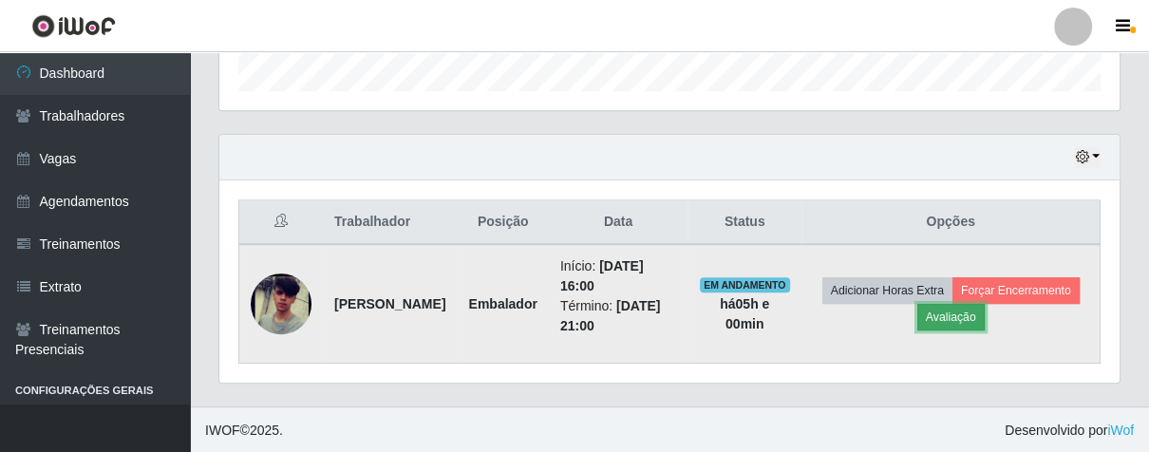
click at [985, 311] on button "Avaliação" at bounding box center [950, 317] width 67 height 27
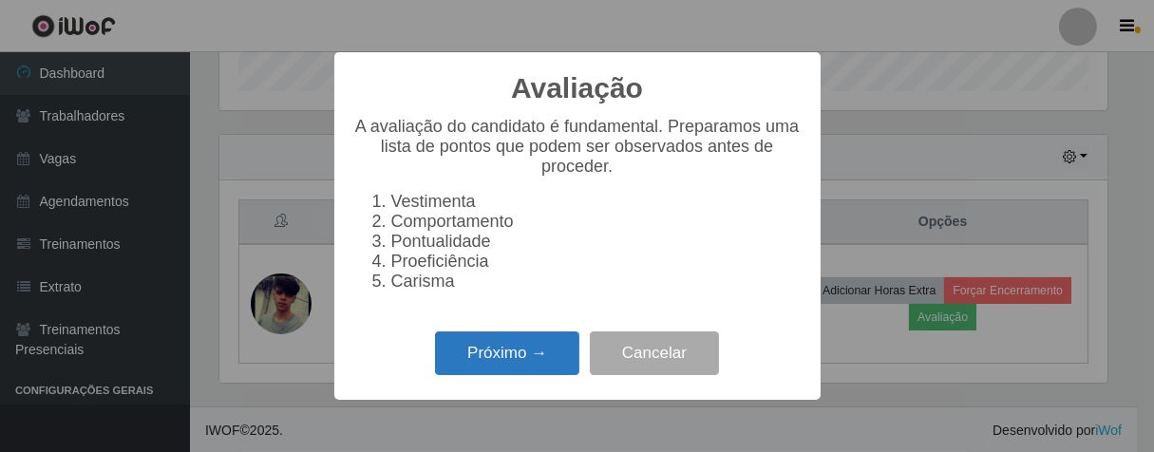
click at [574, 367] on button "Próximo →" at bounding box center [507, 353] width 144 height 45
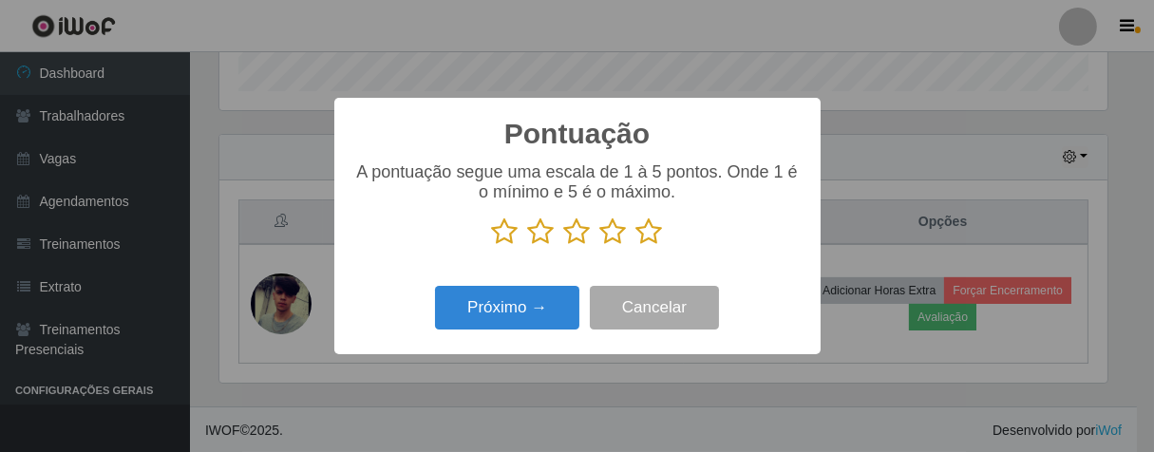
click at [610, 238] on icon at bounding box center [613, 231] width 27 height 28
click at [600, 246] on input "radio" at bounding box center [600, 246] width 0 height 0
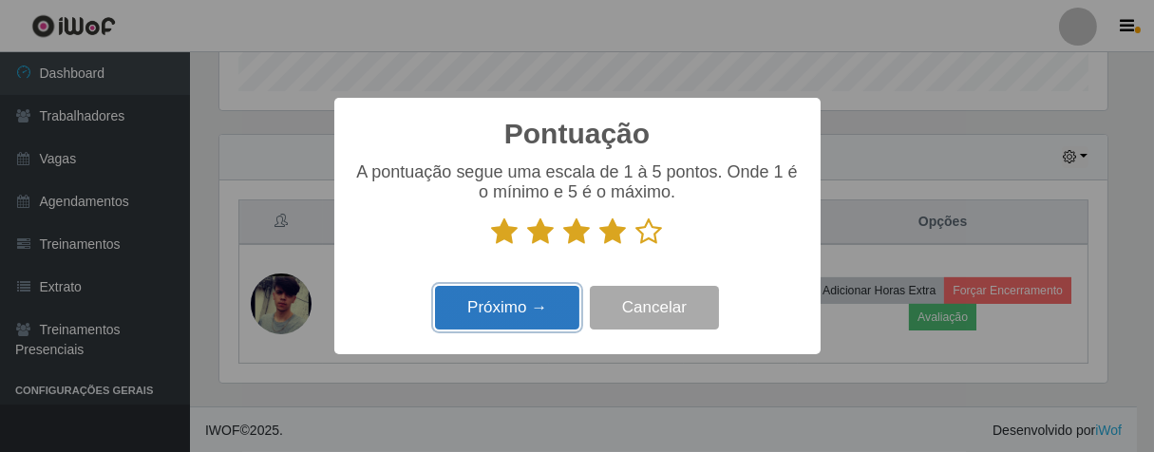
click at [502, 317] on button "Próximo →" at bounding box center [507, 308] width 144 height 45
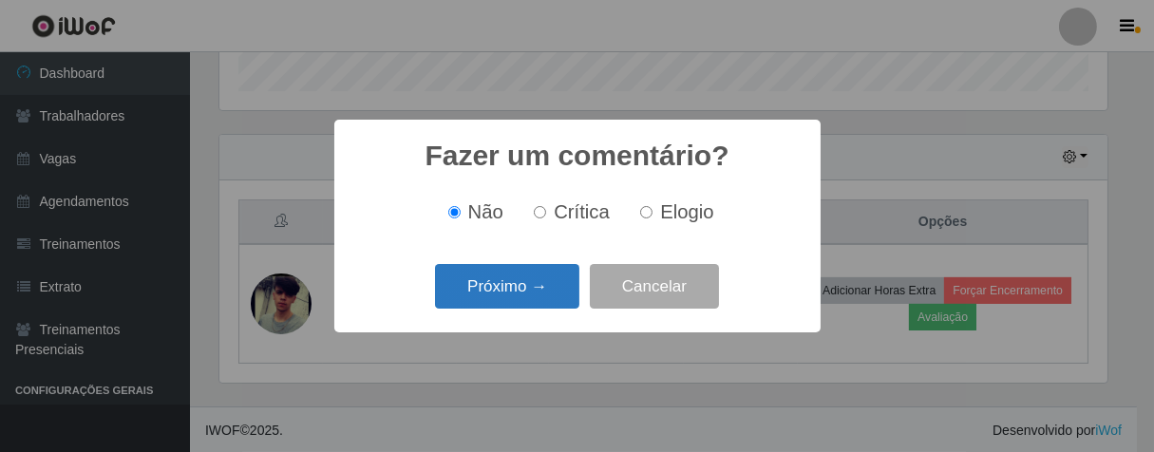
click at [562, 302] on button "Próximo →" at bounding box center [507, 286] width 144 height 45
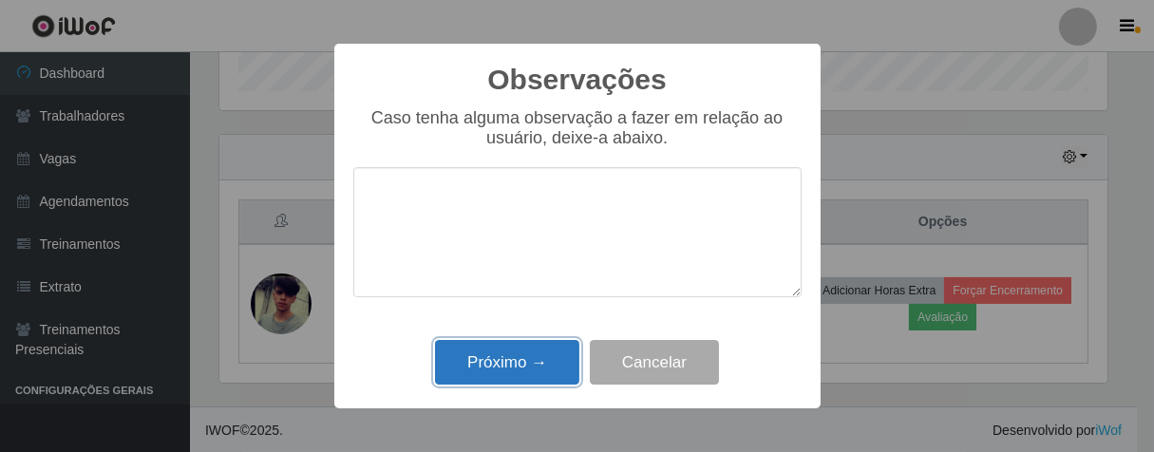
click at [530, 345] on button "Próximo →" at bounding box center [507, 362] width 144 height 45
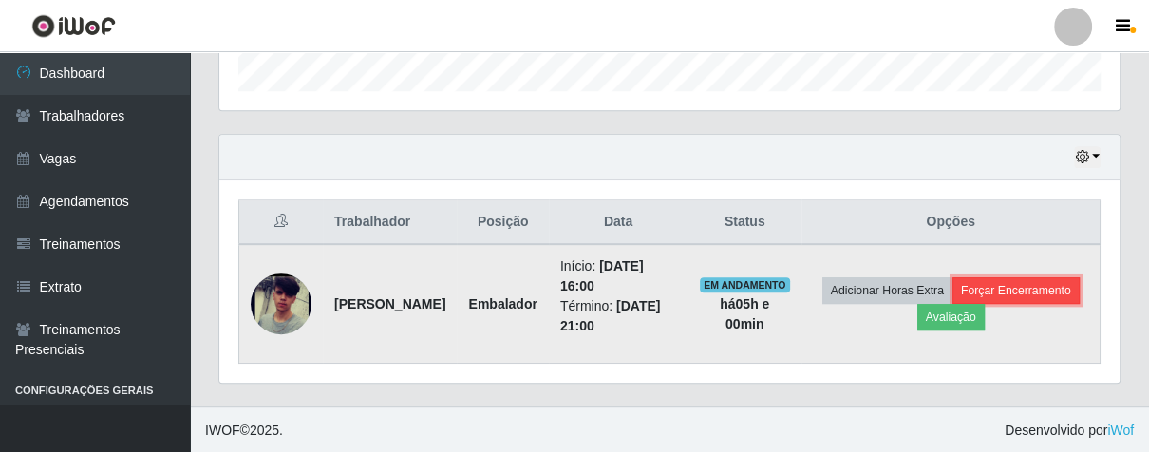
click at [952, 304] on button "Forçar Encerramento" at bounding box center [1015, 290] width 127 height 27
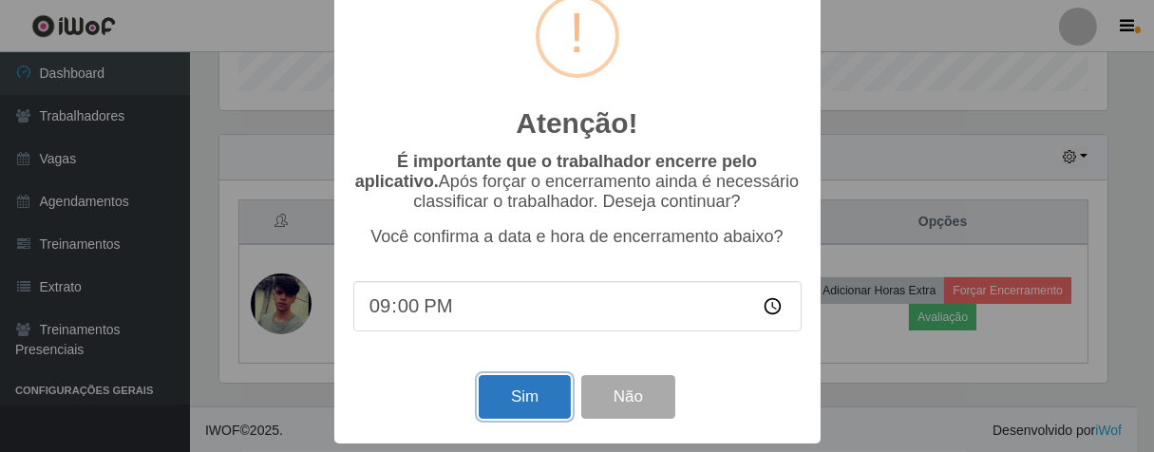
click at [532, 410] on button "Sim" at bounding box center [525, 397] width 92 height 45
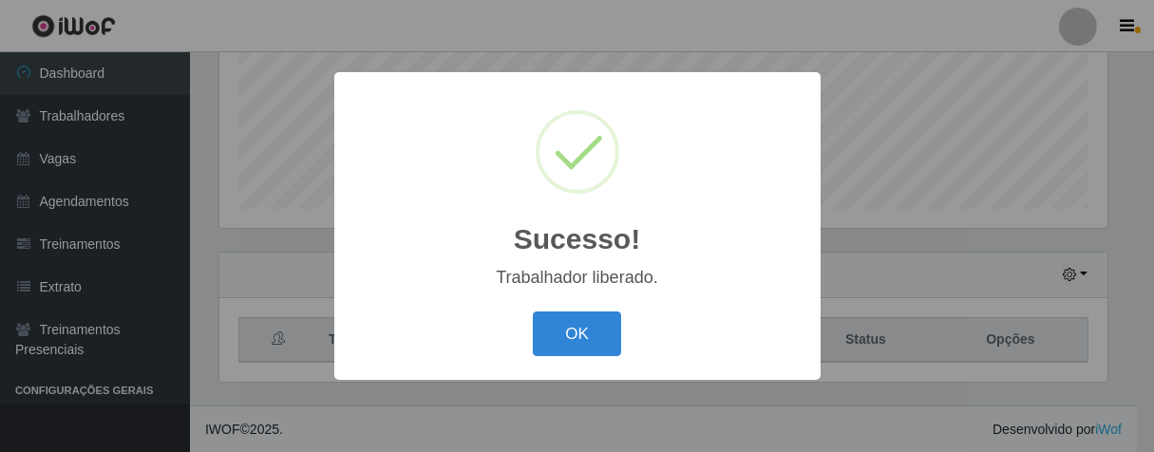
drag, startPoint x: 570, startPoint y: 323, endPoint x: 319, endPoint y: 17, distance: 395.4
click at [567, 320] on button "OK" at bounding box center [577, 333] width 88 height 45
